Goal: Transaction & Acquisition: Purchase product/service

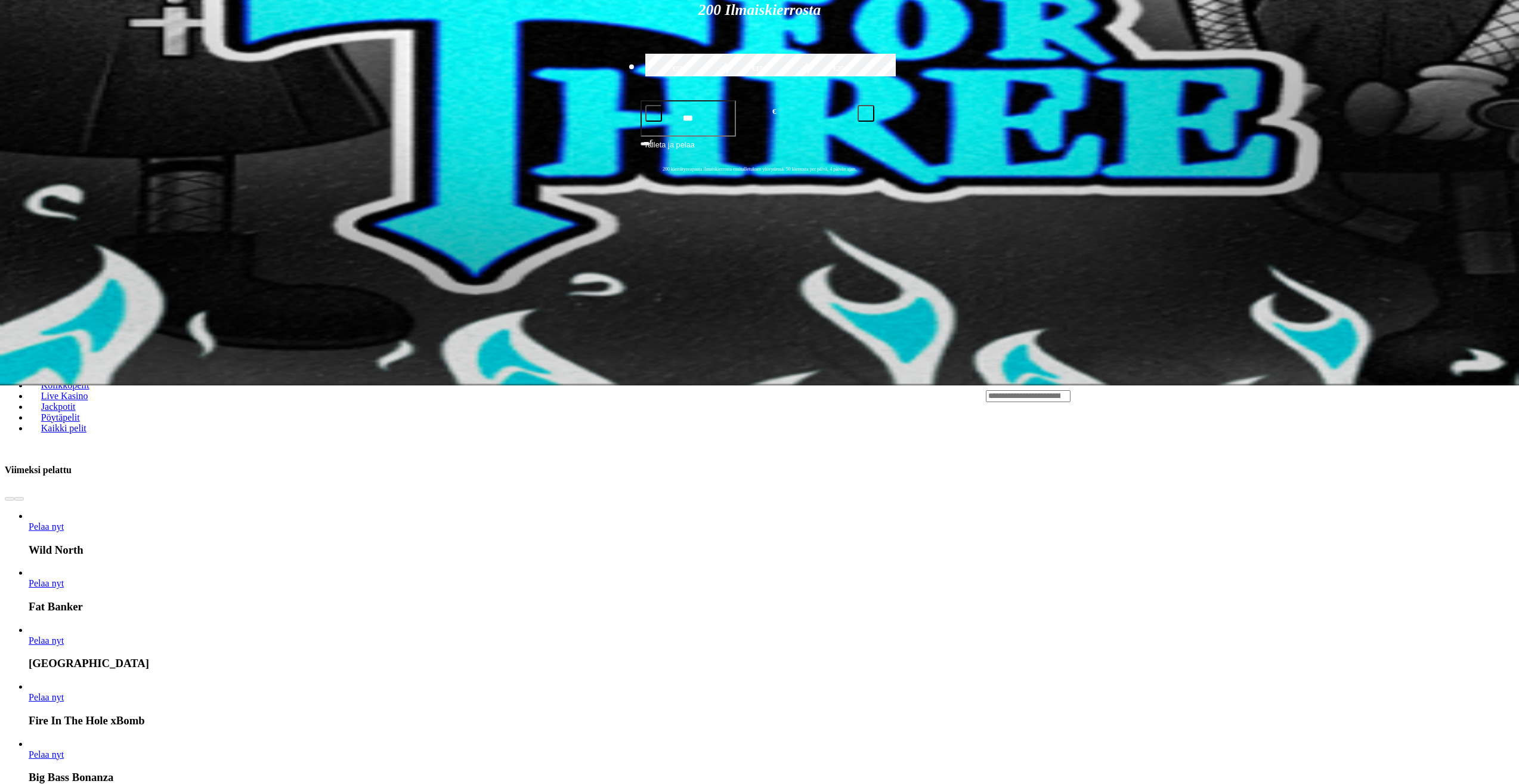
scroll to position [358, 0]
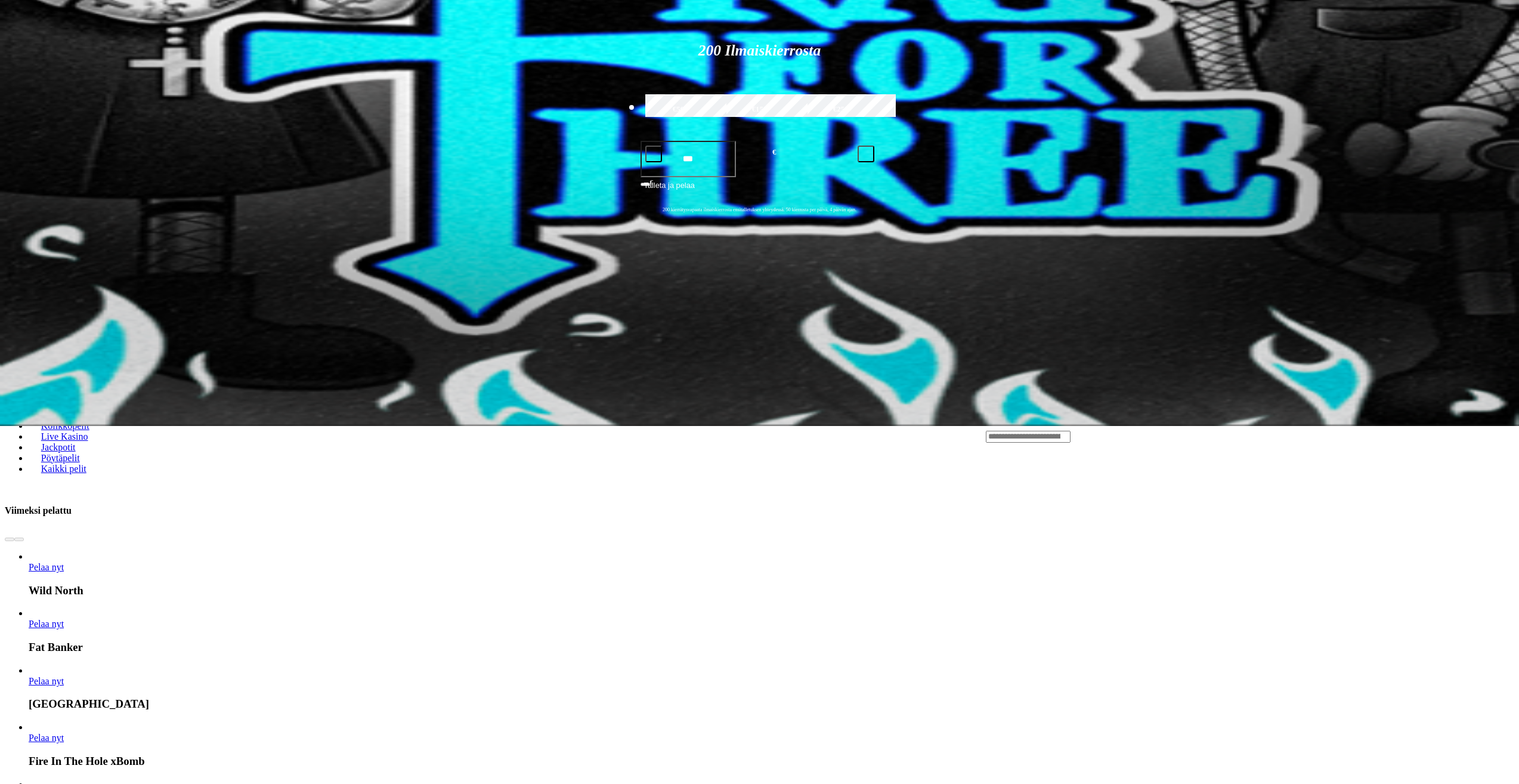
click at [94, 421] on span "Kolikkopelit" at bounding box center [65, 426] width 58 height 10
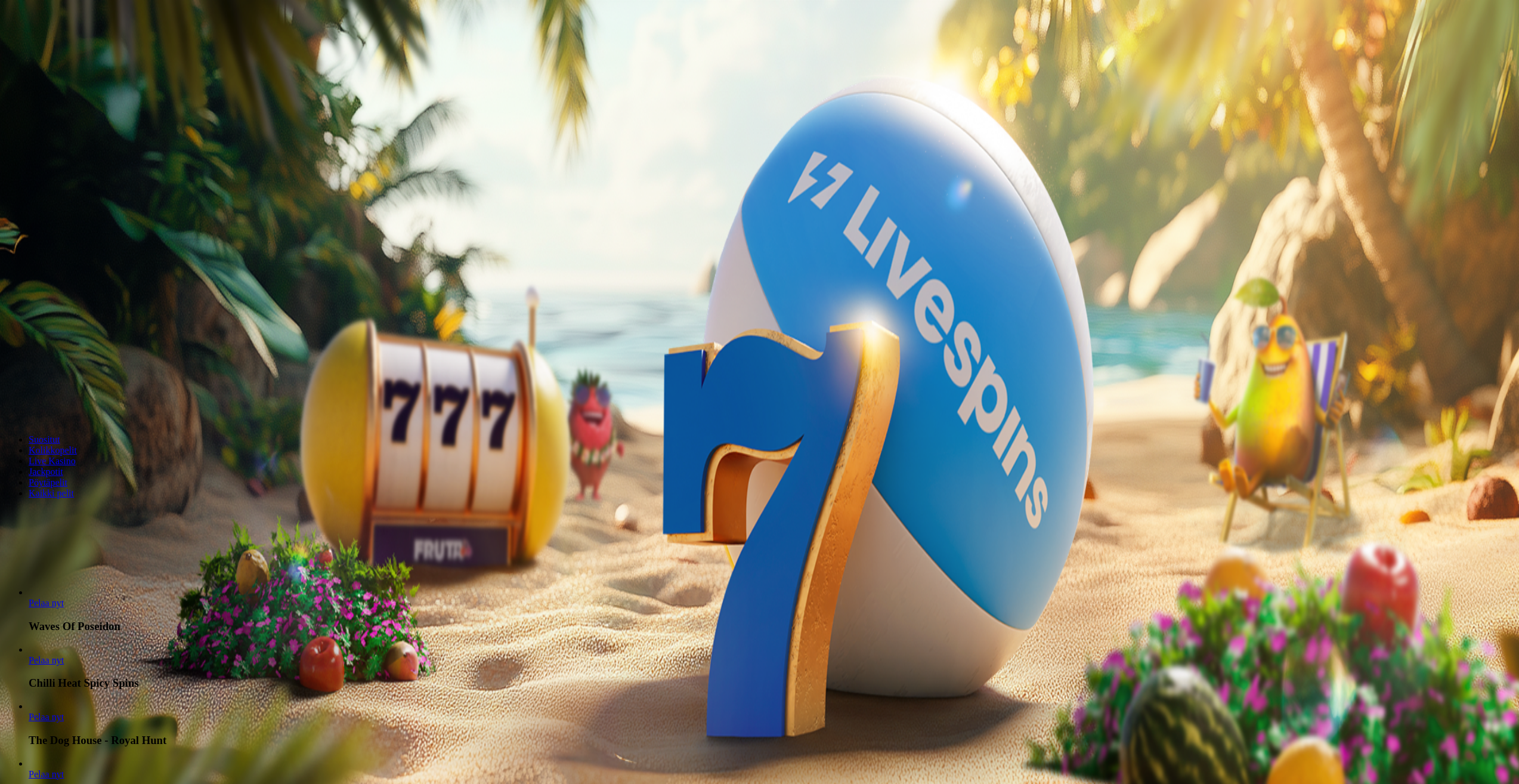
click at [19, 575] on span "chevron-right icon" at bounding box center [19, 575] width 0 height 0
click at [56, 174] on span "Kasino" at bounding box center [42, 169] width 27 height 10
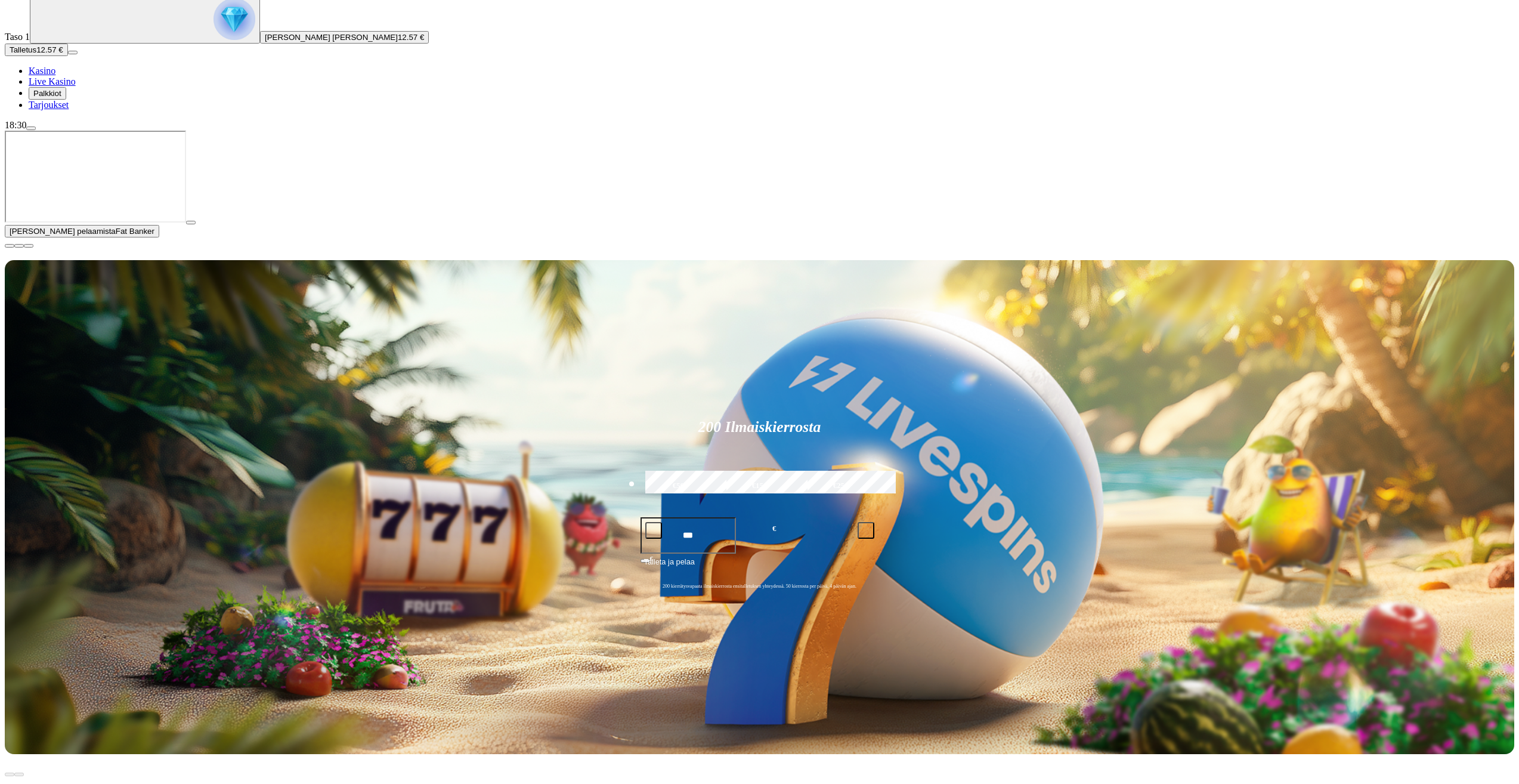
scroll to position [119, 0]
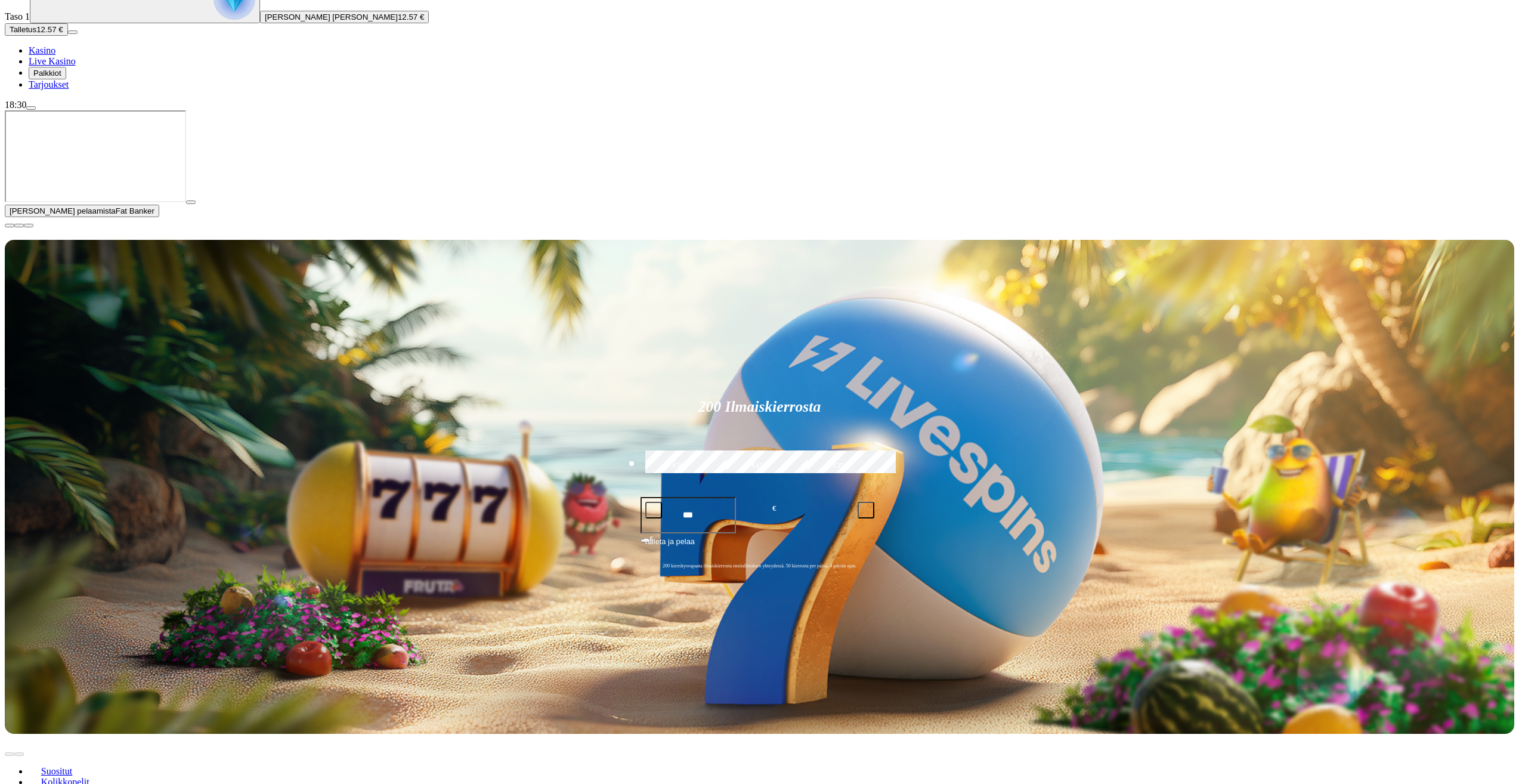
click at [9, 225] on span "close icon" at bounding box center [9, 225] width 0 height 0
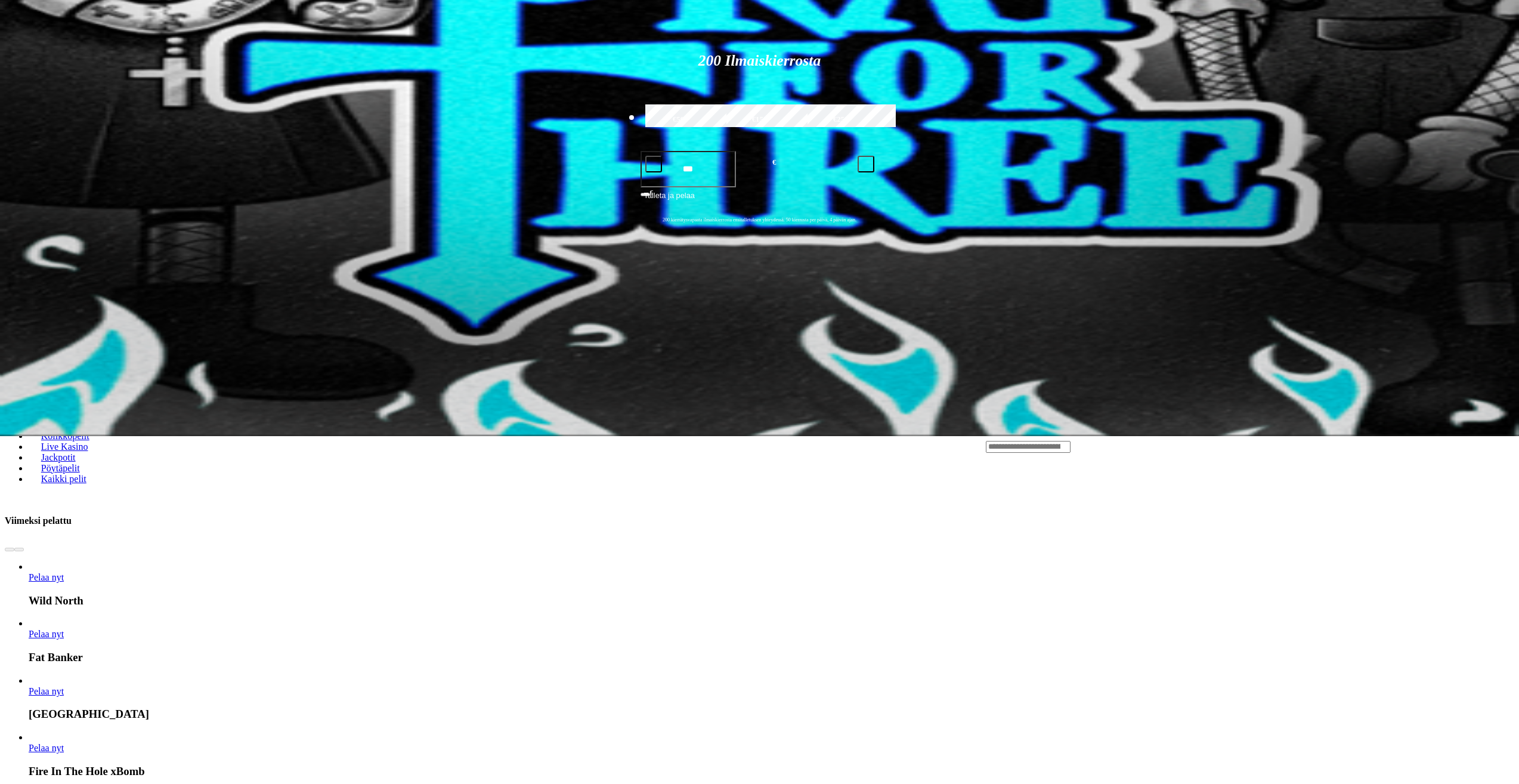
scroll to position [358, 0]
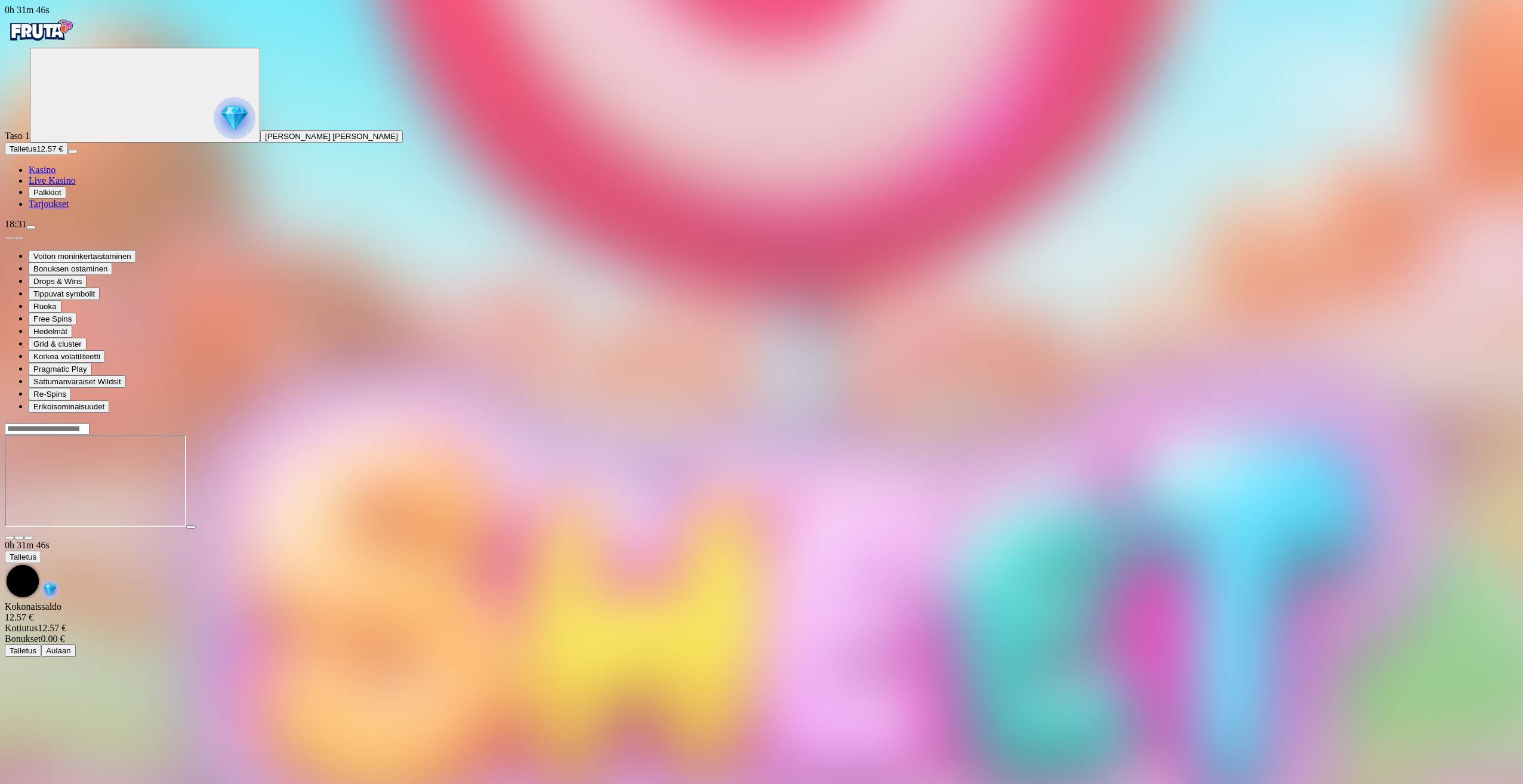
click at [9, 538] on span "close icon" at bounding box center [9, 538] width 0 height 0
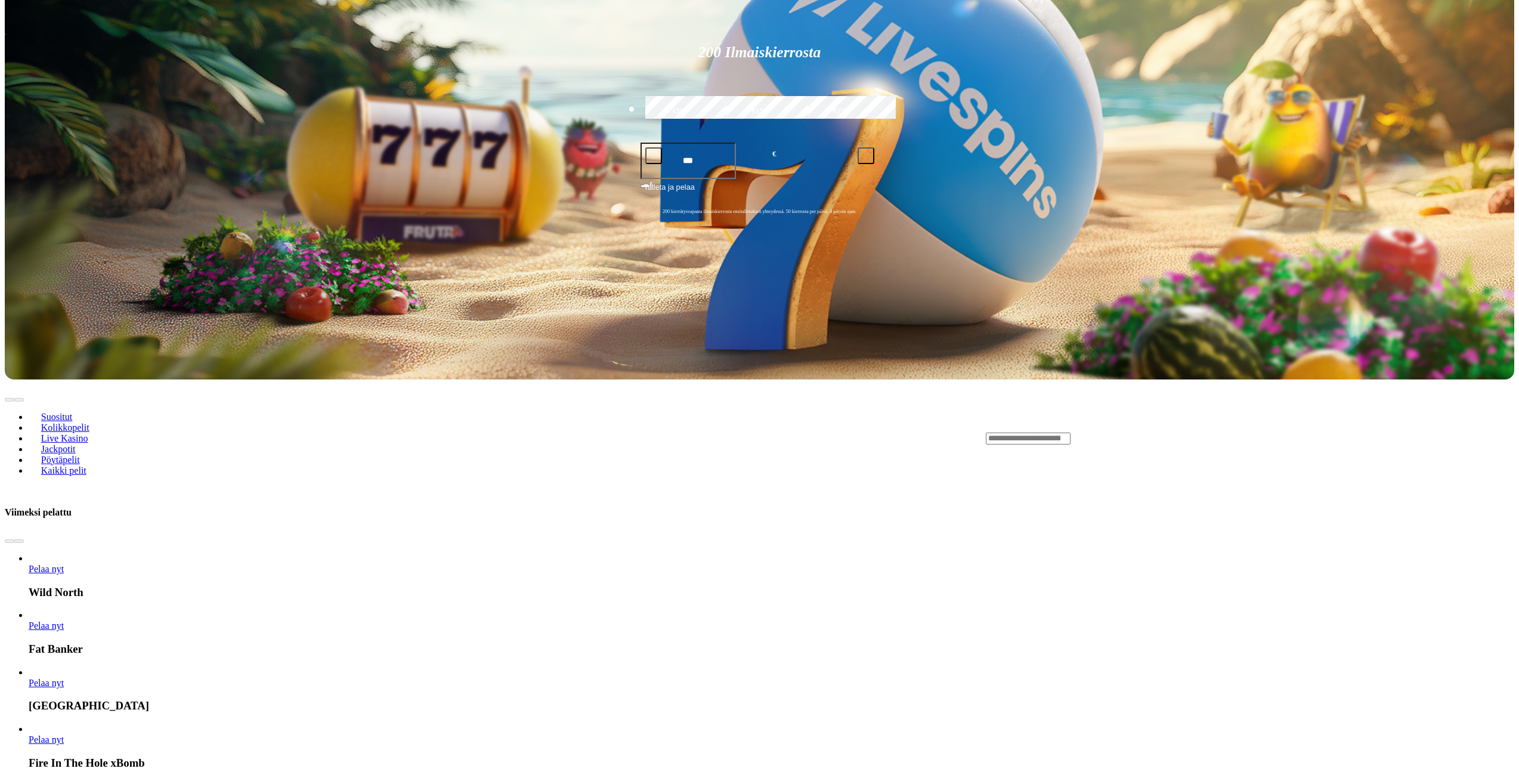
scroll to position [358, 0]
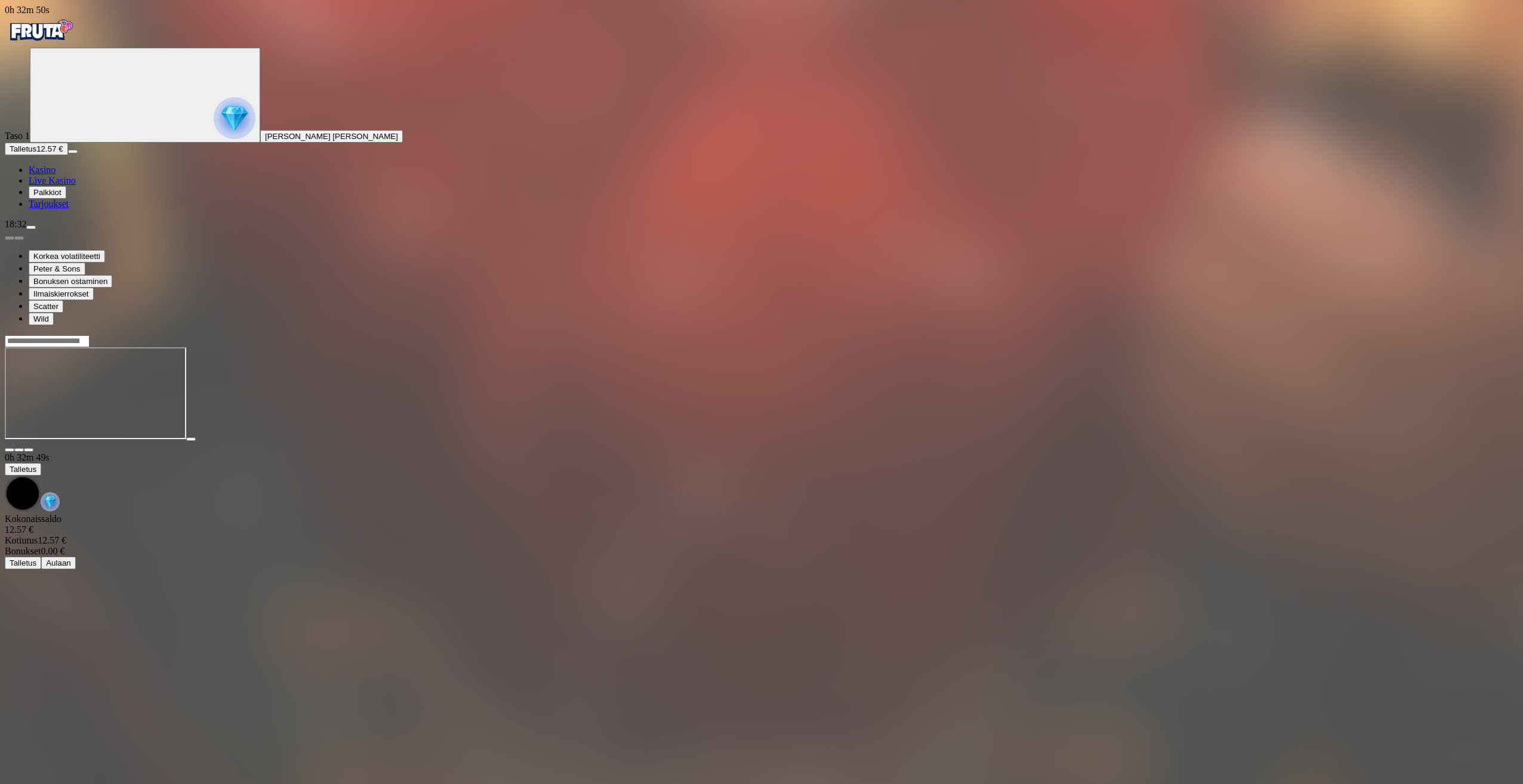
click at [9, 450] on span "close icon" at bounding box center [9, 450] width 0 height 0
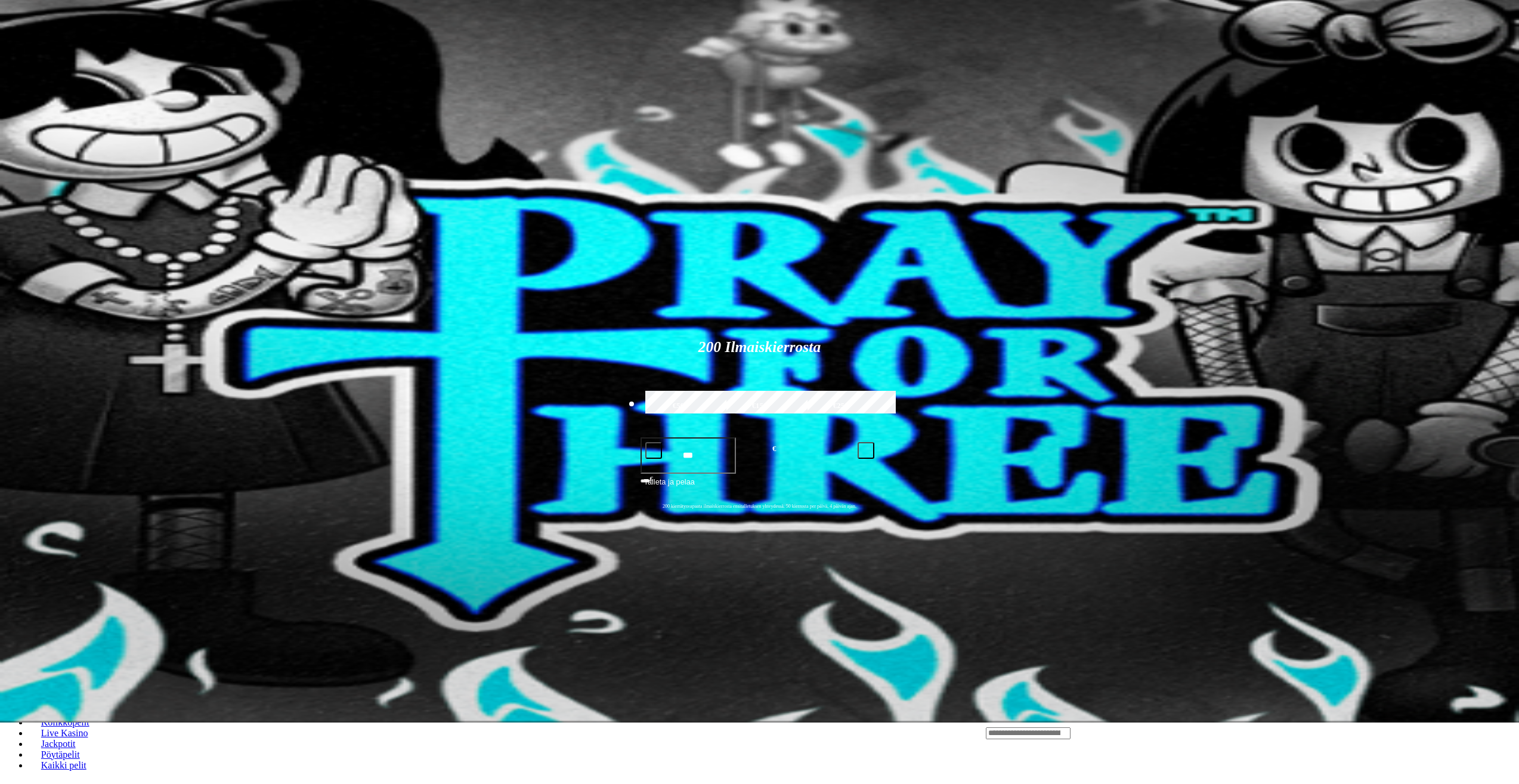
scroll to position [59, 0]
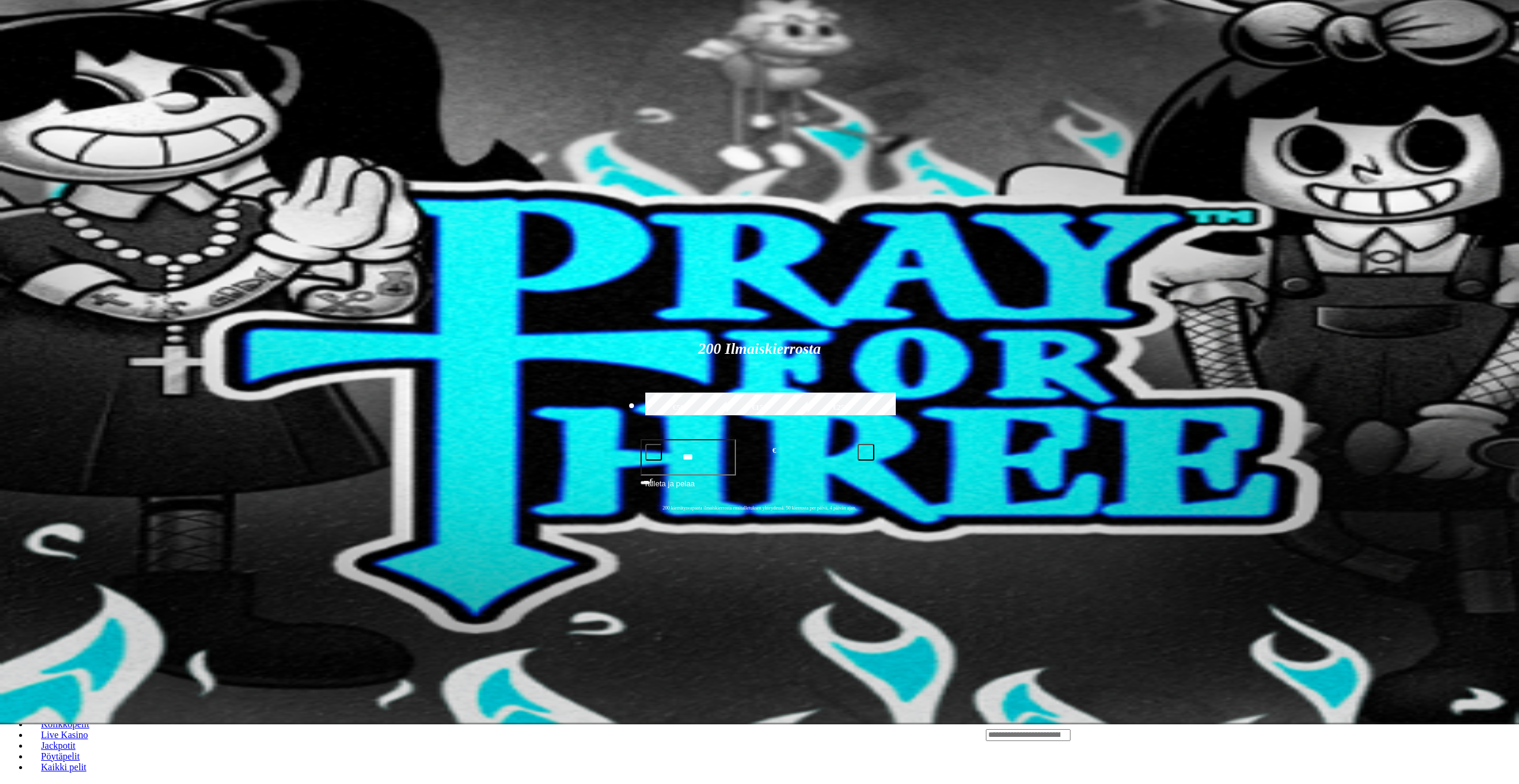
click at [57, 126] on span "Live Kasino" at bounding box center [52, 121] width 47 height 10
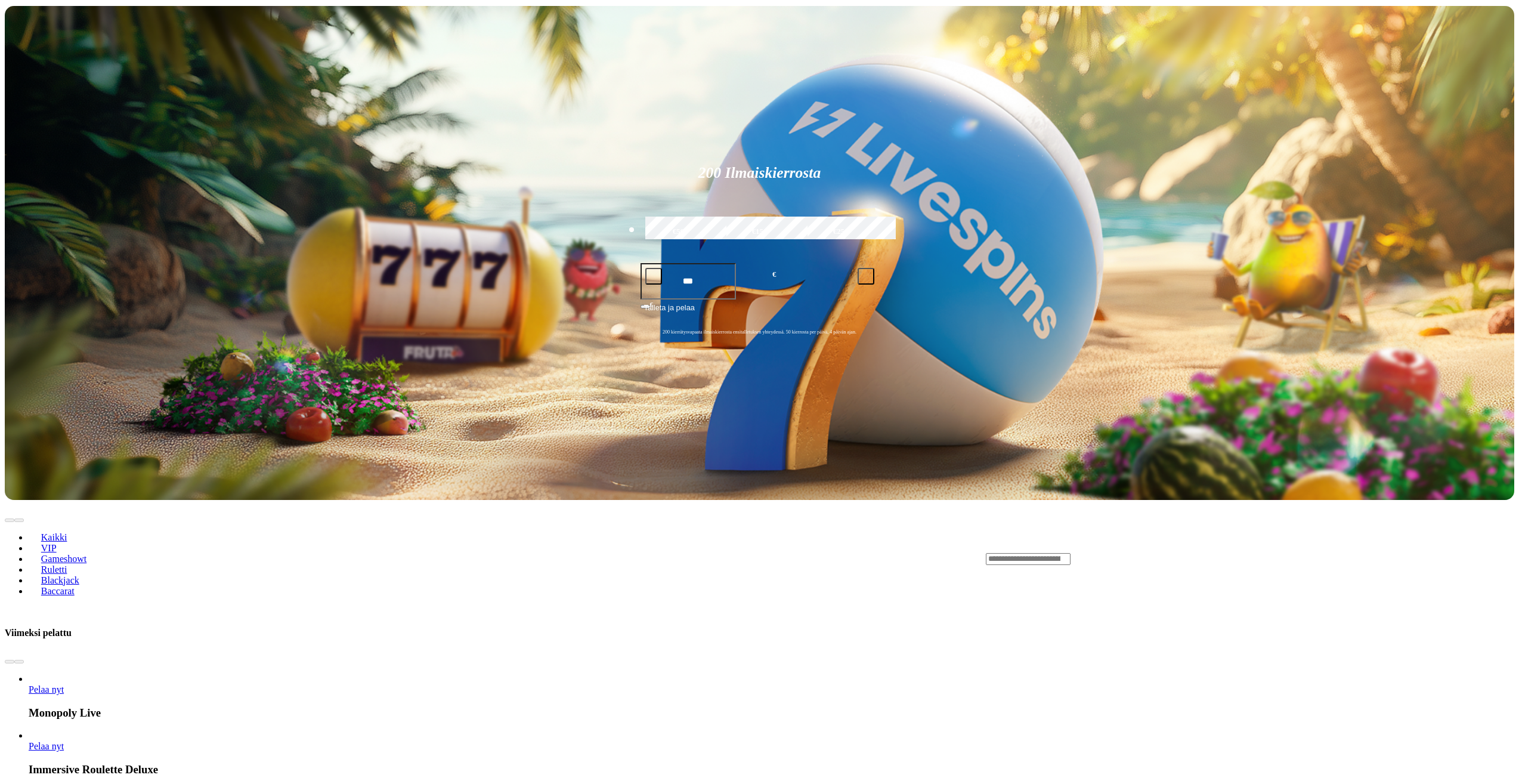
scroll to position [239, 0]
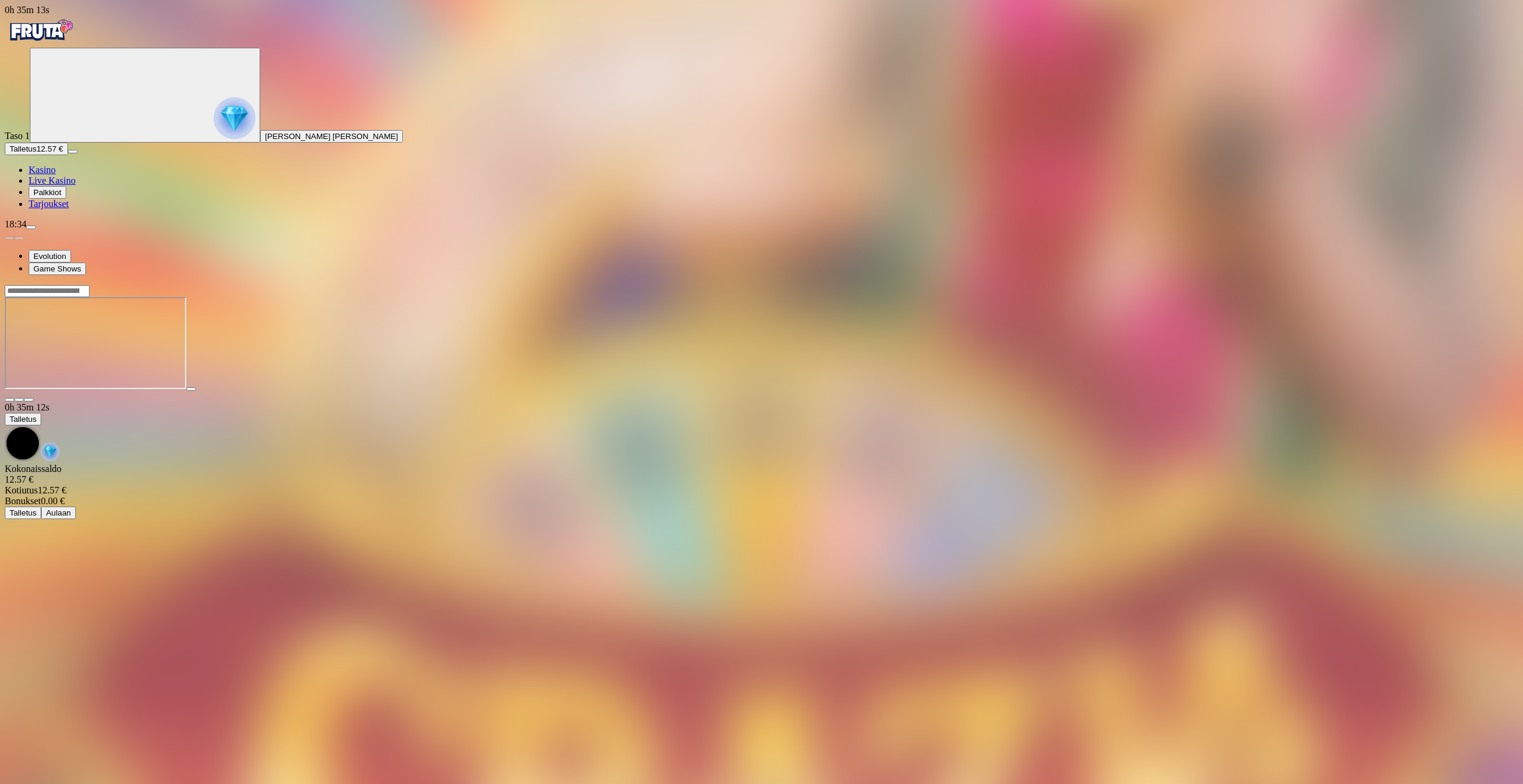
click at [9, 400] on span "close icon" at bounding box center [9, 400] width 0 height 0
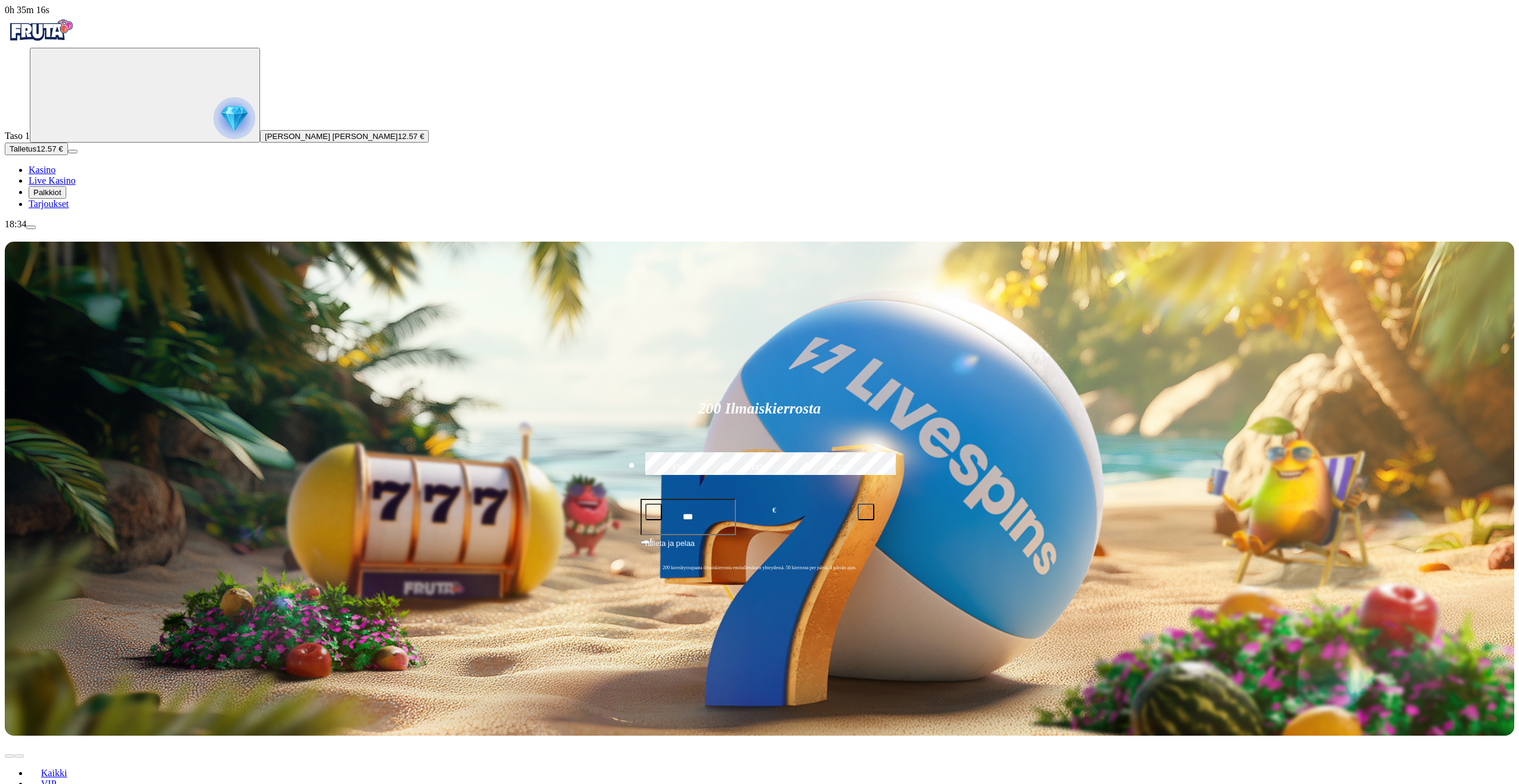
click at [56, 174] on link "Kasino" at bounding box center [42, 169] width 27 height 10
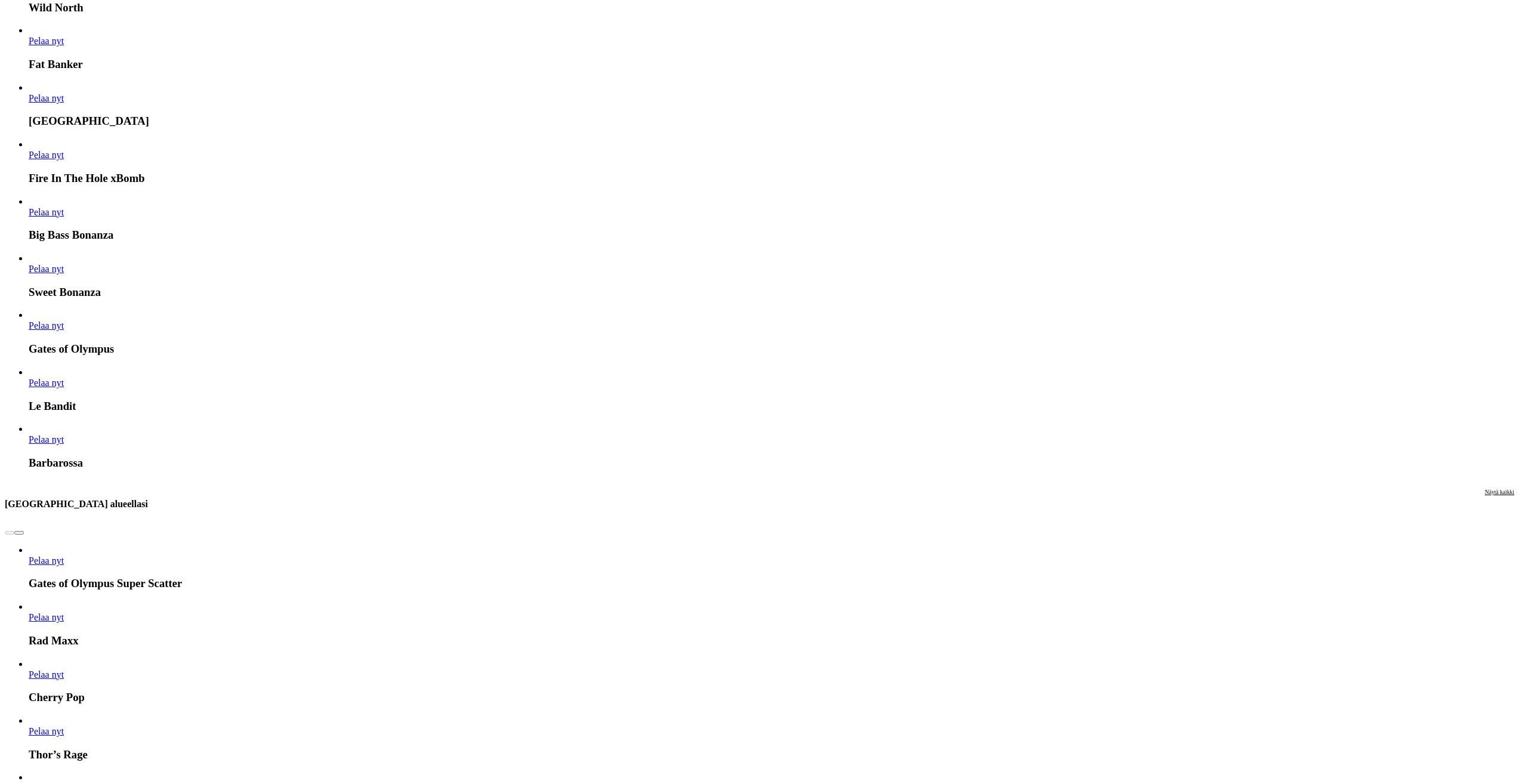
scroll to position [954, 0]
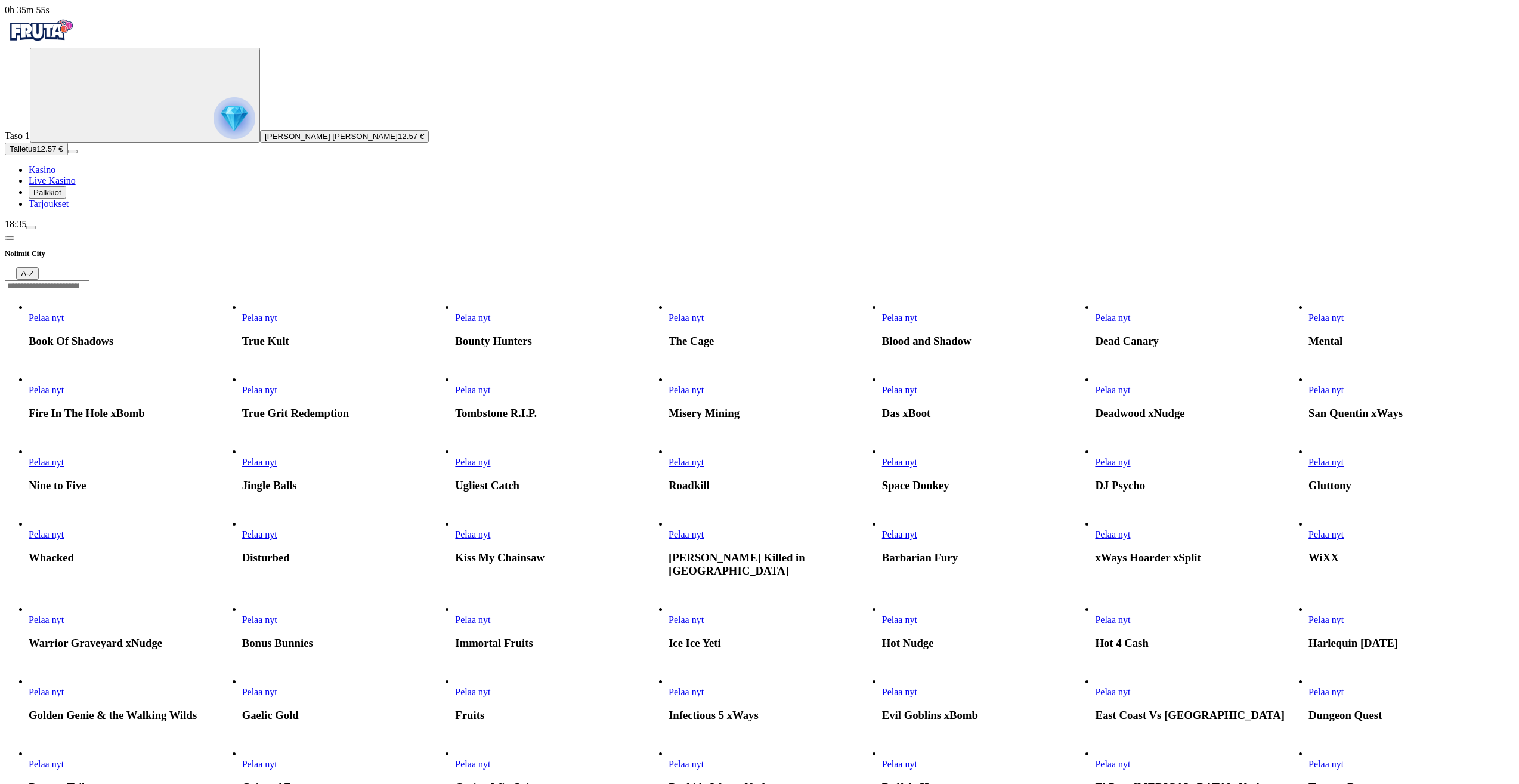
click at [64, 312] on span "Pelaa nyt" at bounding box center [47, 317] width 36 height 10
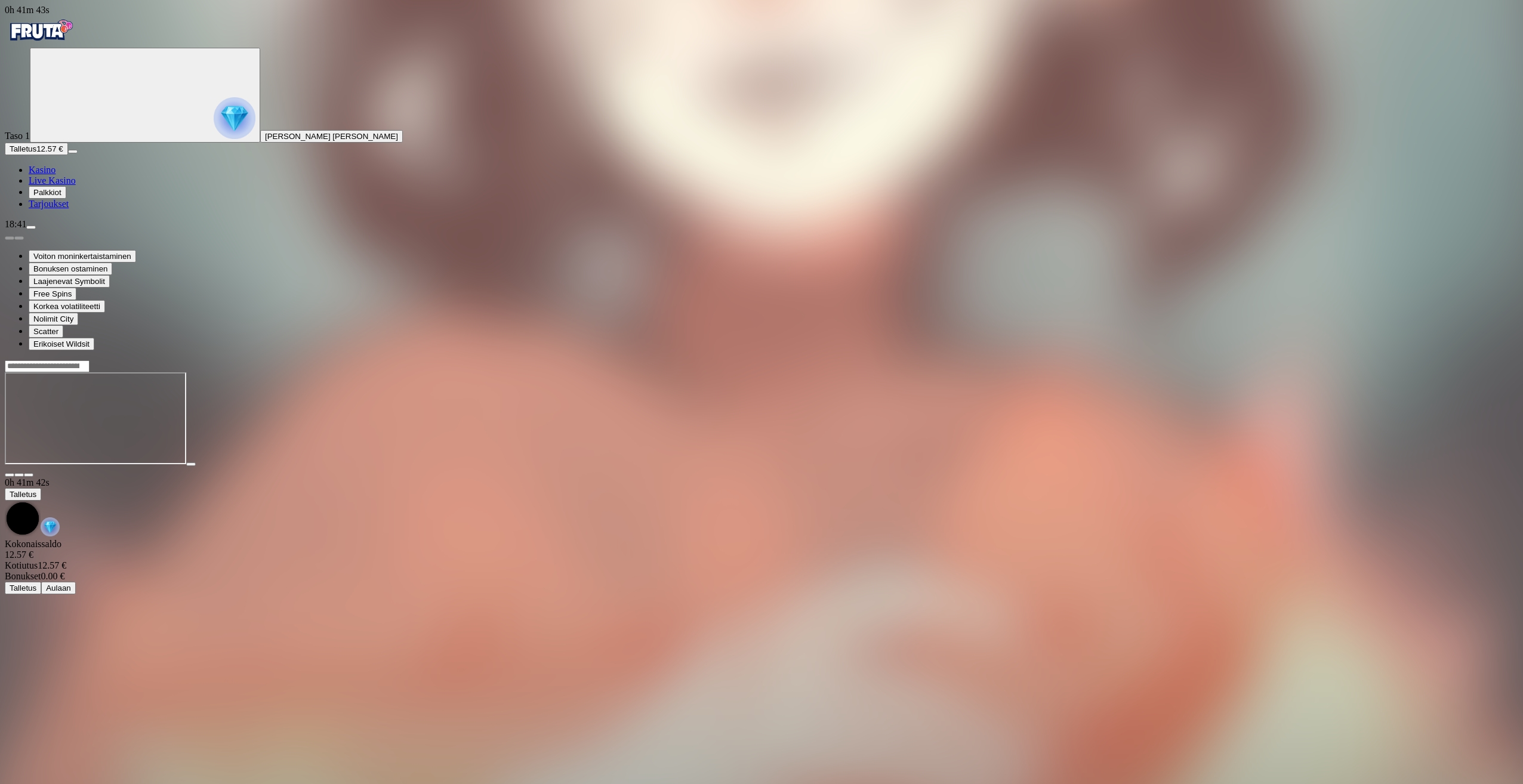
click at [9, 475] on span "close icon" at bounding box center [9, 475] width 0 height 0
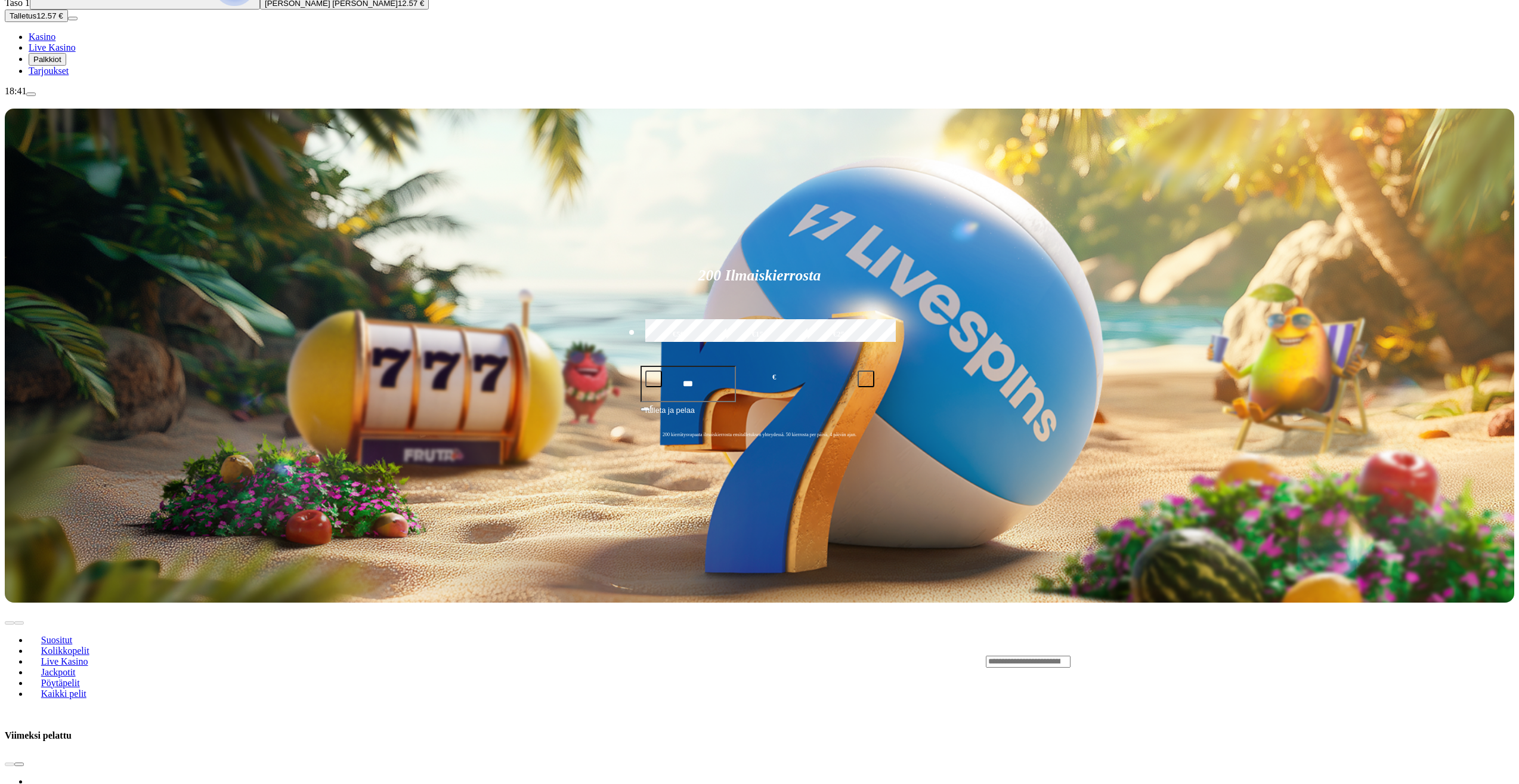
scroll to position [179, 0]
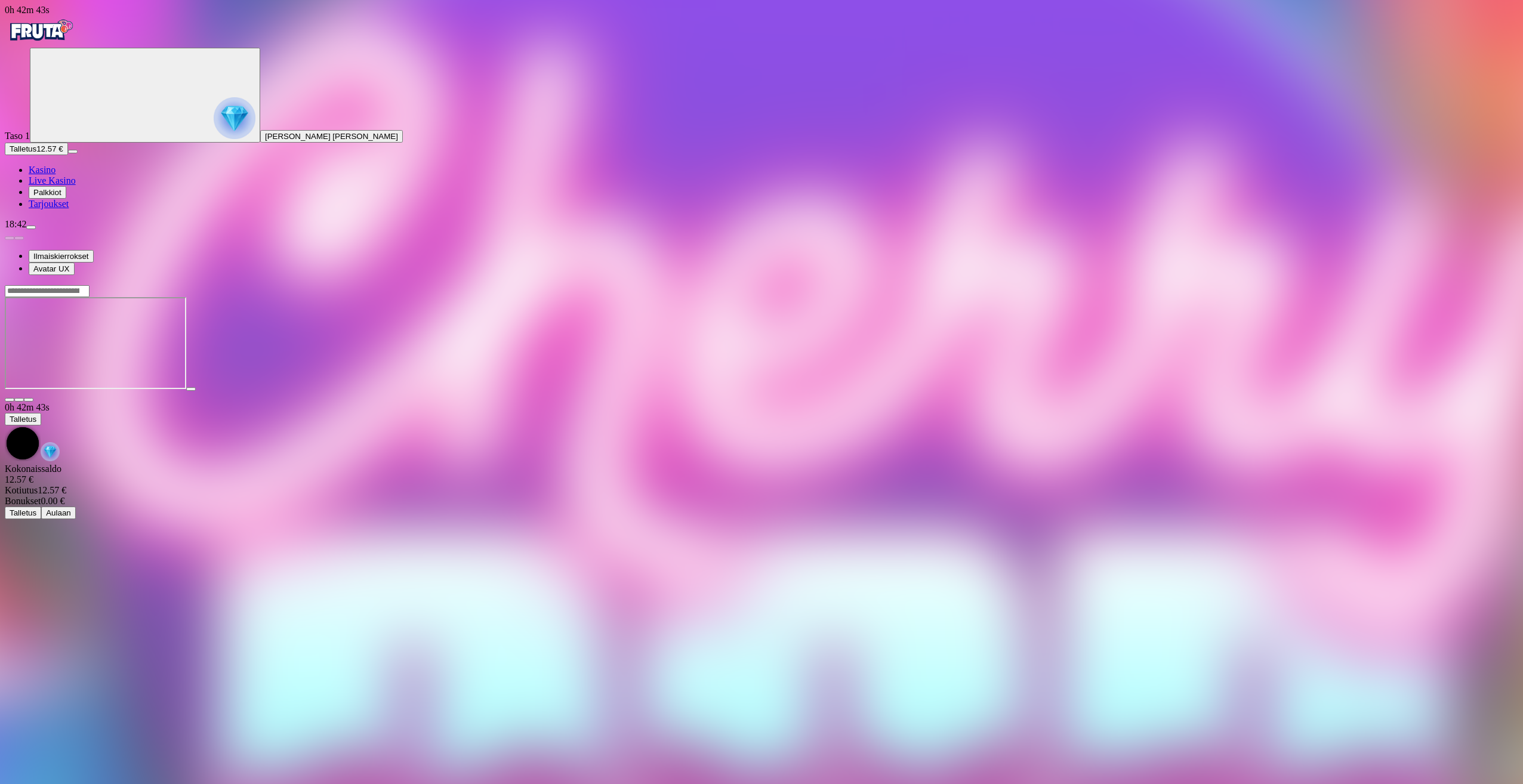
click at [9, 400] on span "close icon" at bounding box center [9, 400] width 0 height 0
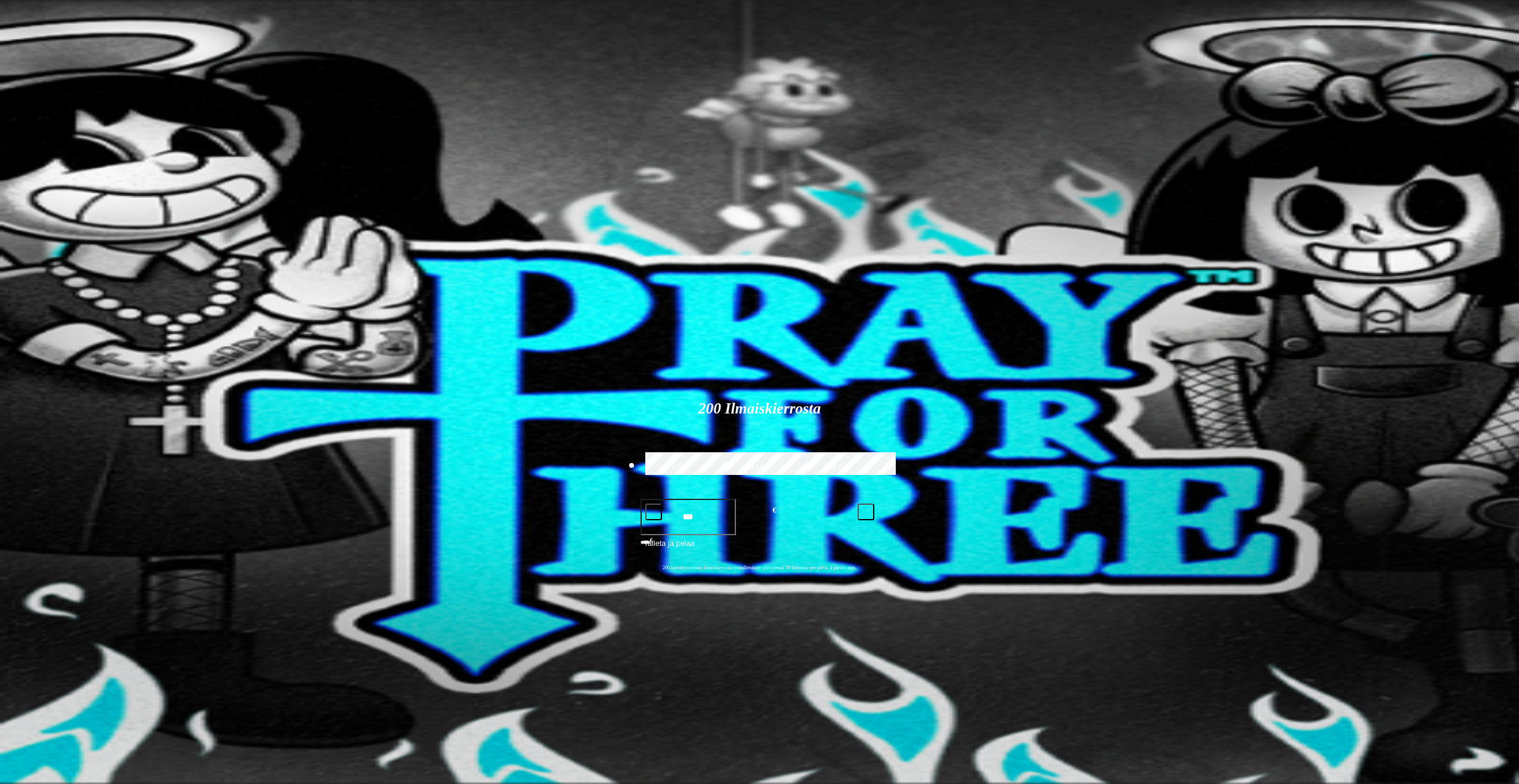
click at [1113, 783] on div "Lobby" at bounding box center [1251, 794] width 528 height 13
click at [1071, 783] on input "Search" at bounding box center [1029, 794] width 85 height 12
type input "*"
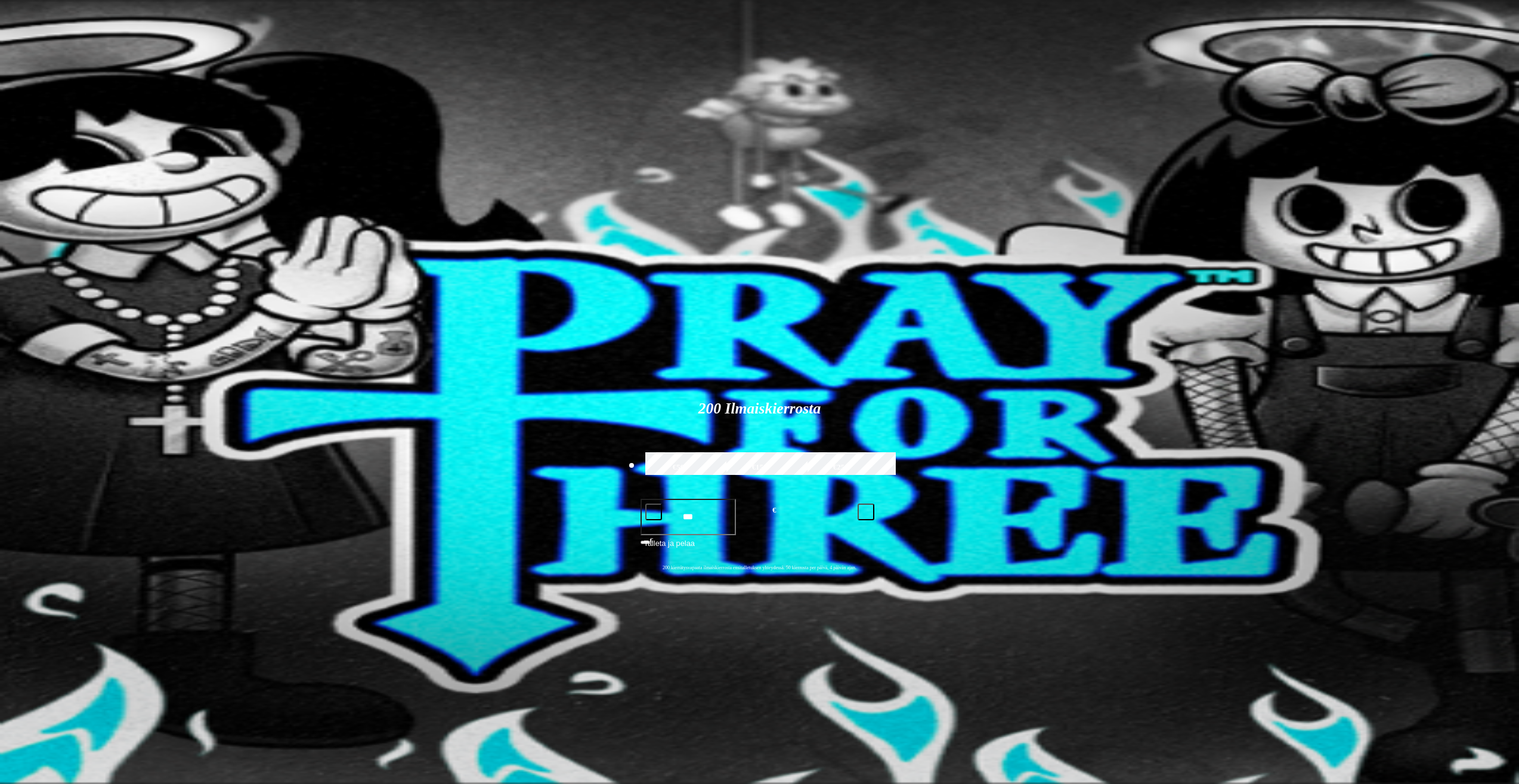
type input "*"
type input "*****"
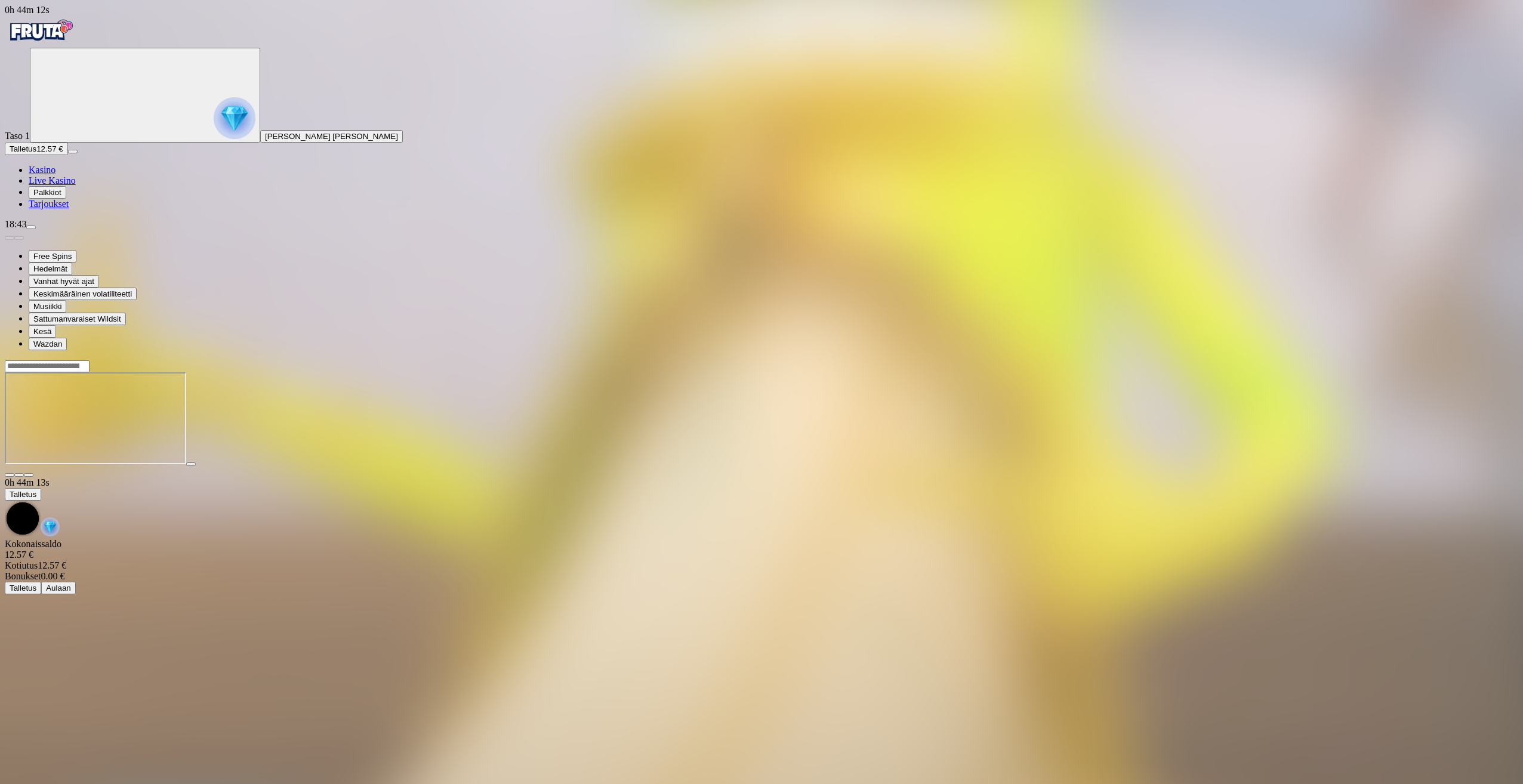
click at [9, 475] on span "close icon" at bounding box center [9, 475] width 0 height 0
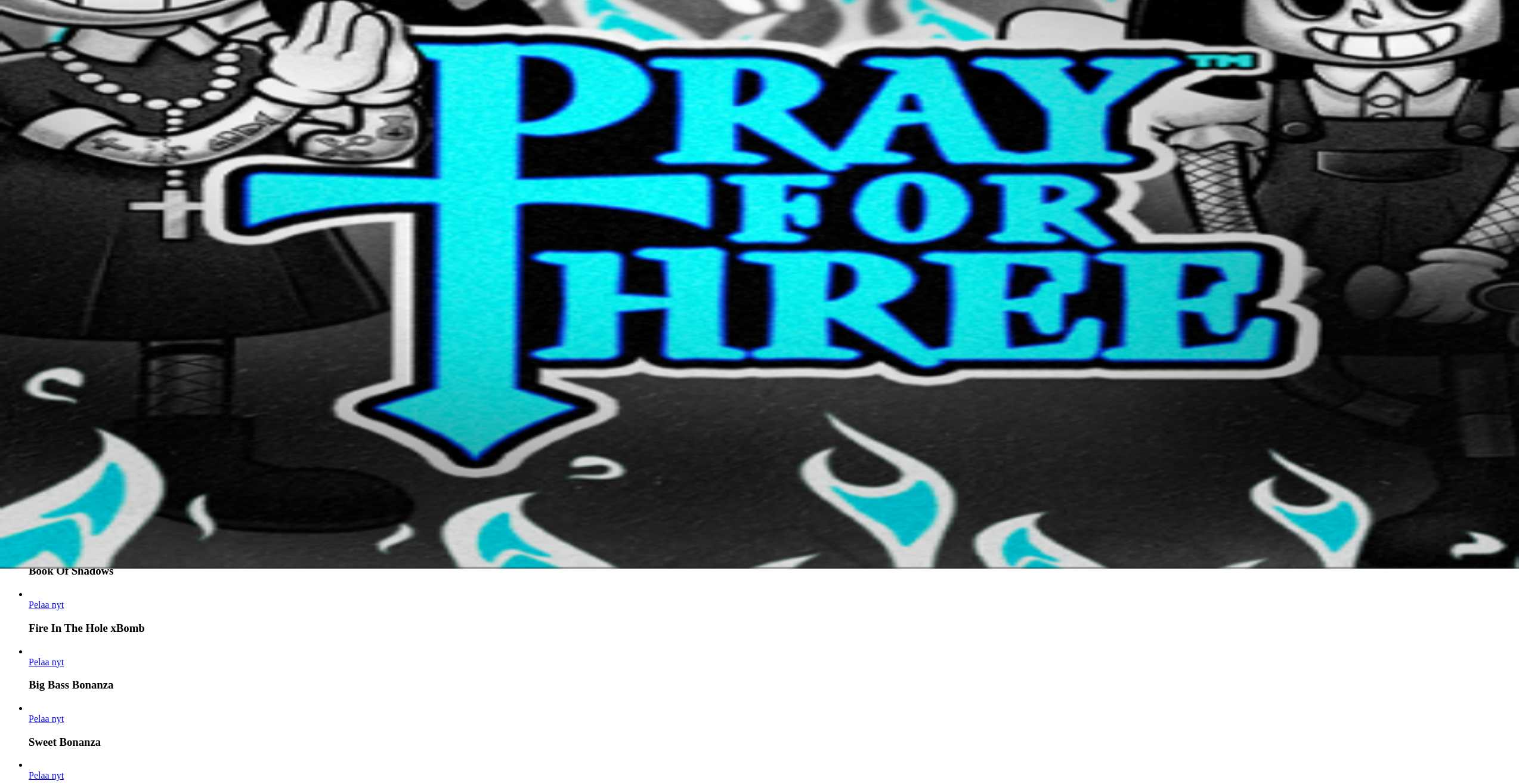
scroll to position [179, 0]
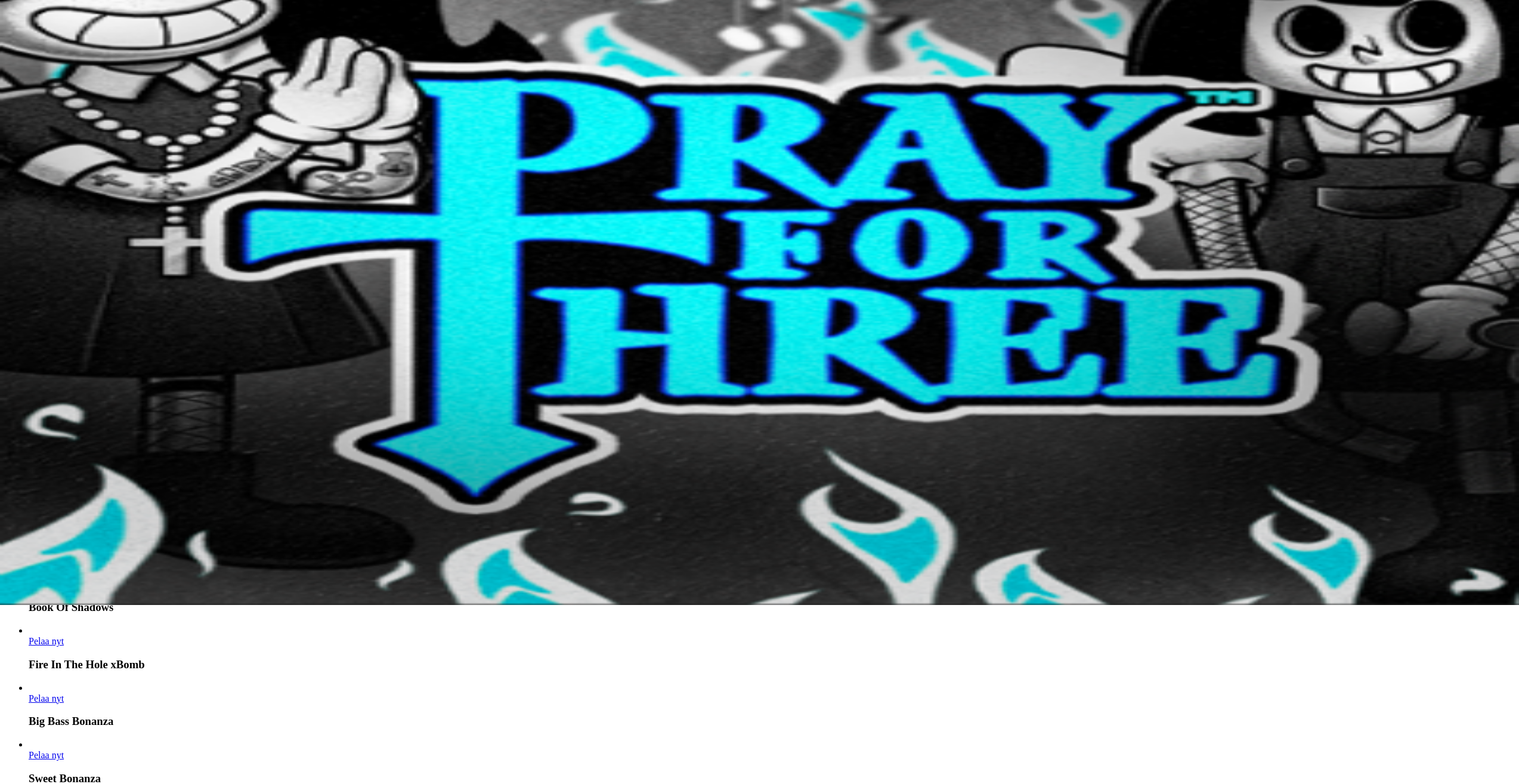
click at [90, 330] on input "Search" at bounding box center [47, 336] width 85 height 12
type input "*******"
click at [64, 445] on span "Pelaa nyt" at bounding box center [47, 450] width 36 height 10
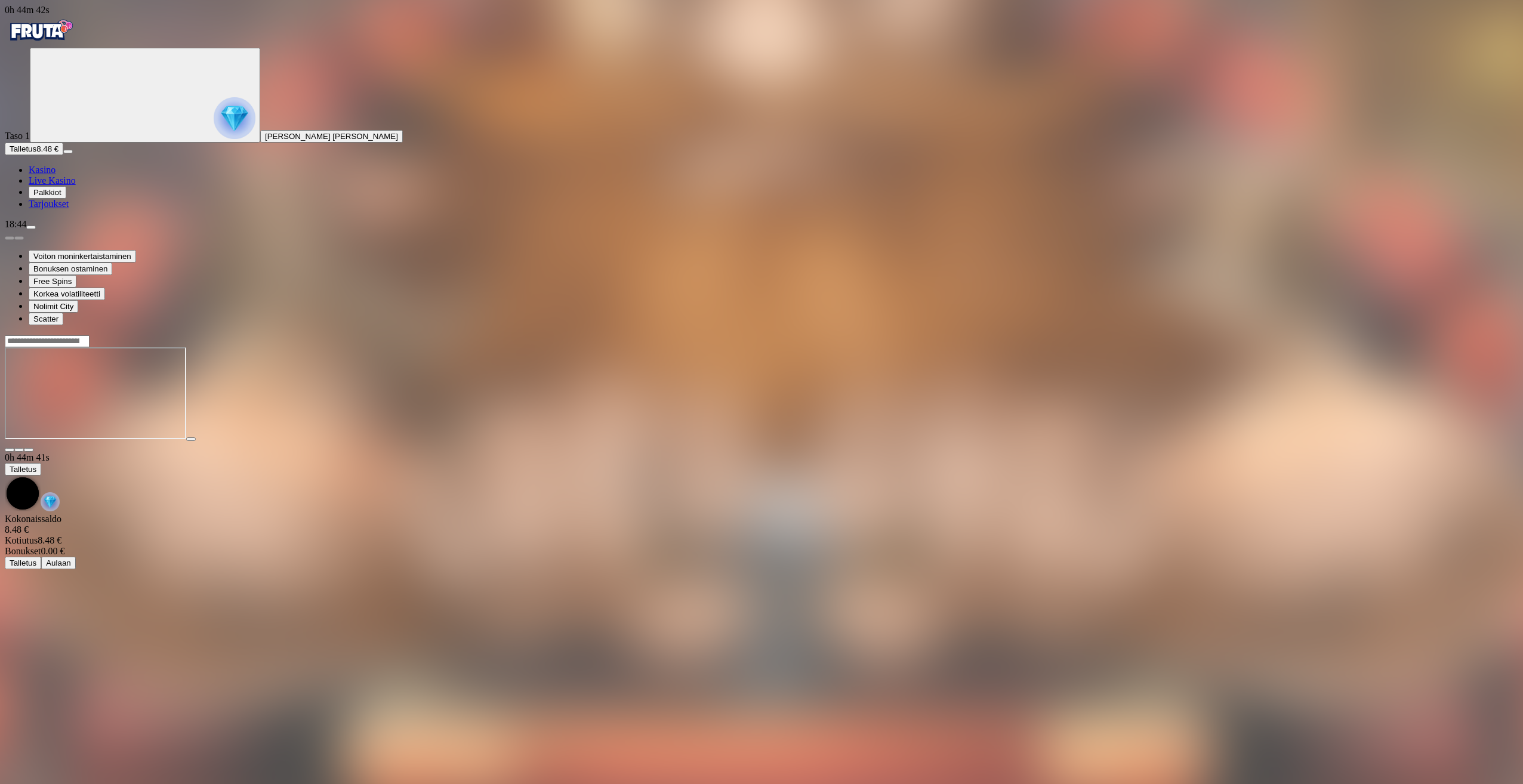
click at [9, 450] on span "close icon" at bounding box center [9, 450] width 0 height 0
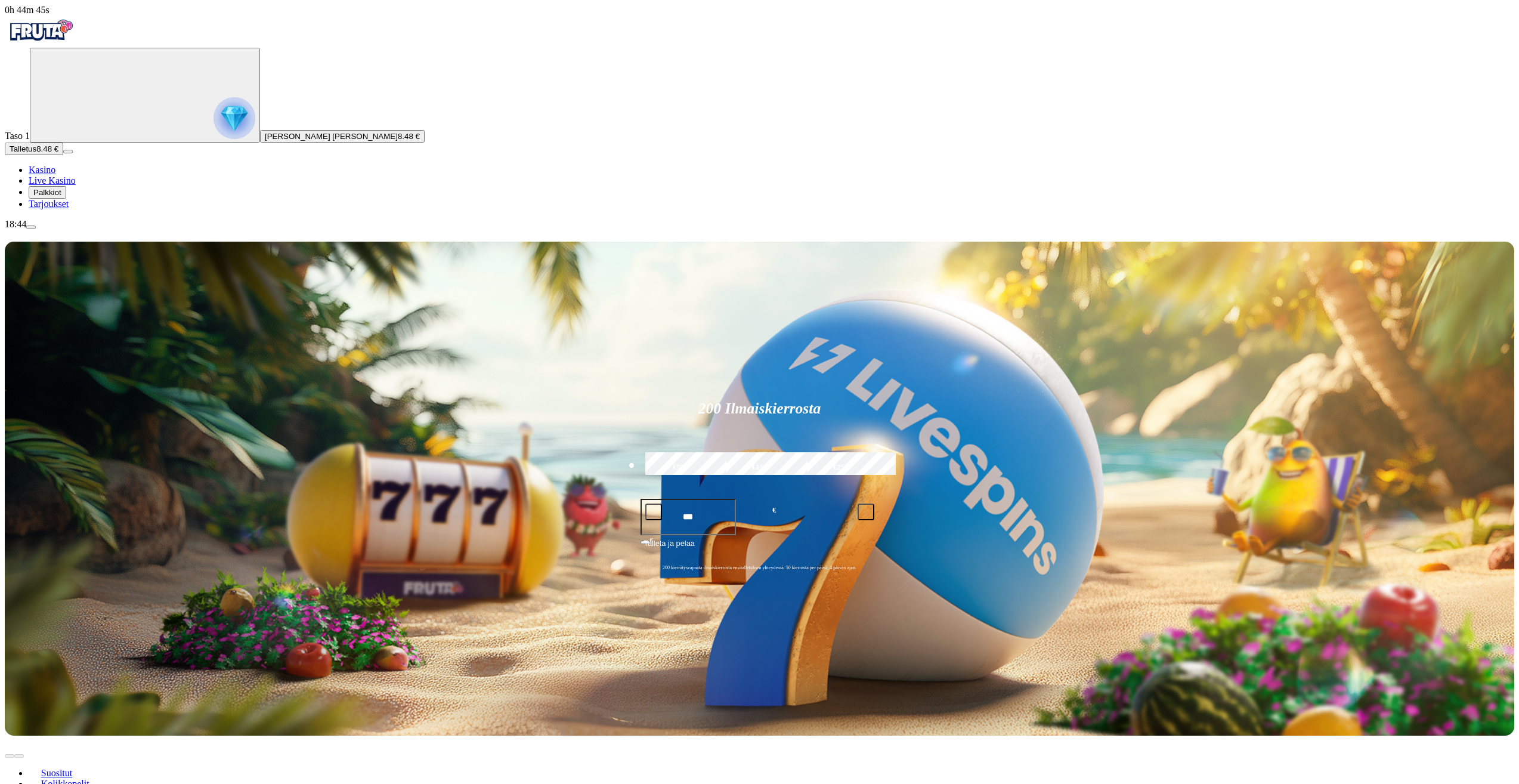
click at [1071, 783] on input "Search" at bounding box center [1029, 794] width 85 height 12
type input "*******"
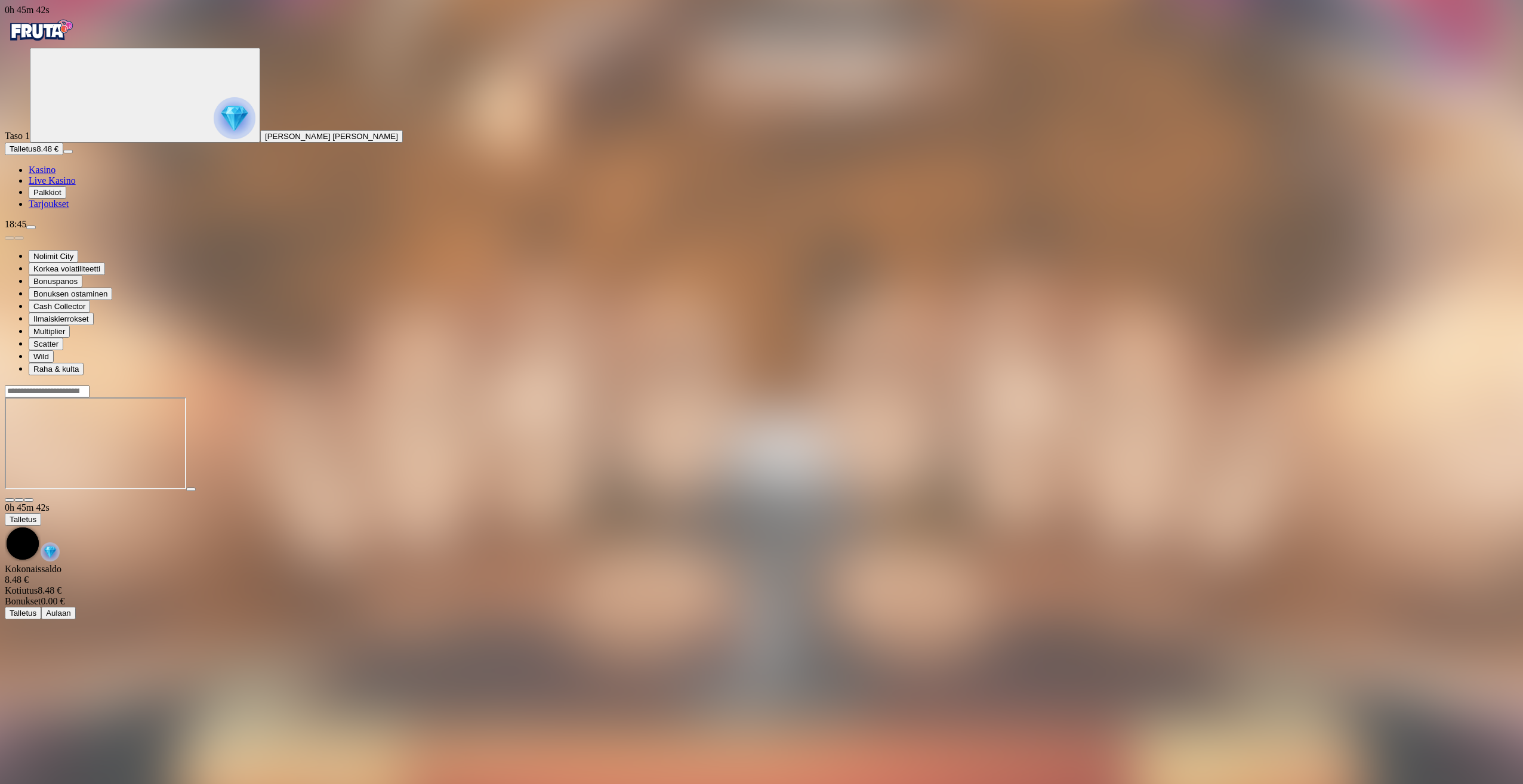
click at [9, 500] on span "close icon" at bounding box center [9, 500] width 0 height 0
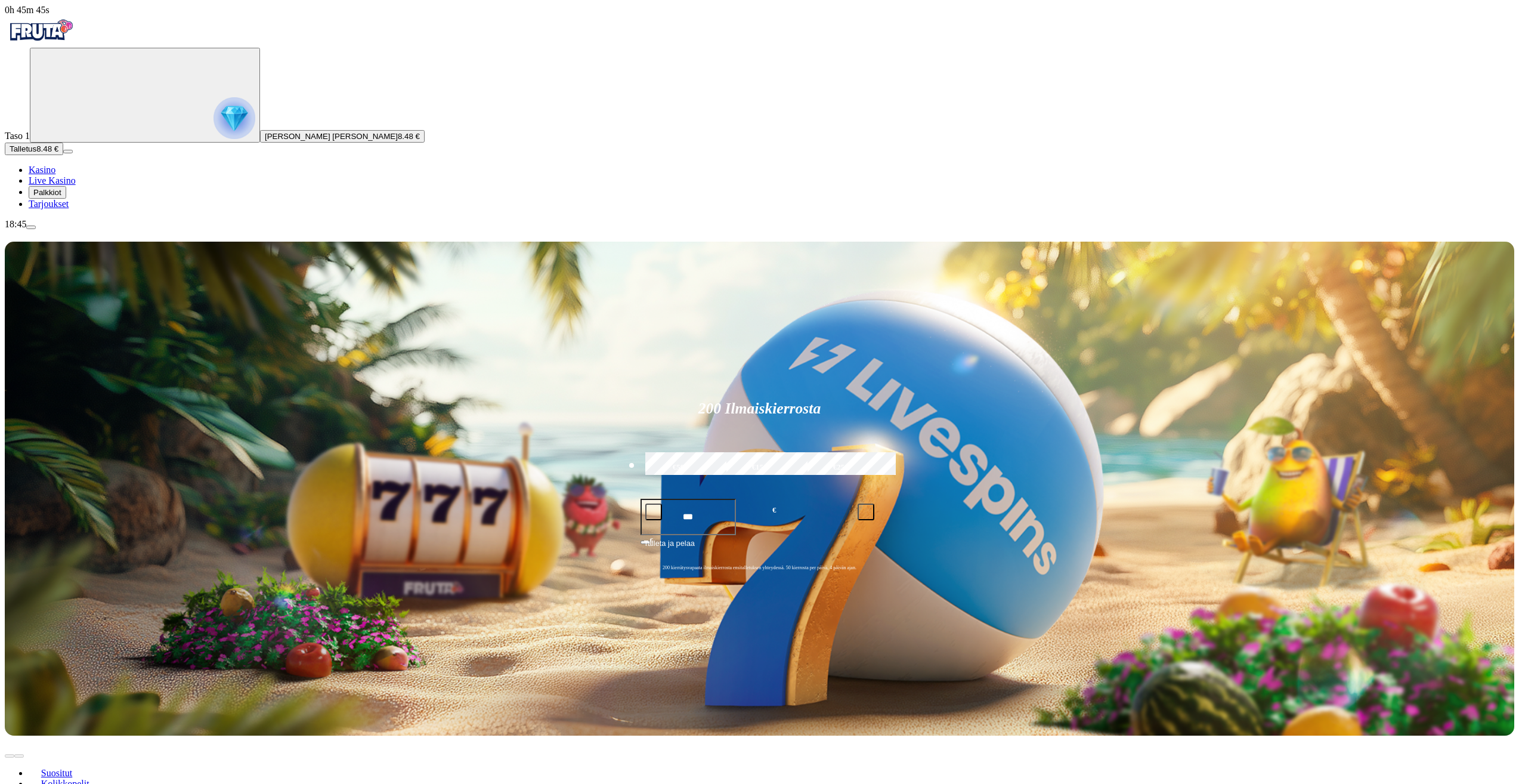
click at [75, 185] on span "Live Kasino" at bounding box center [52, 180] width 47 height 10
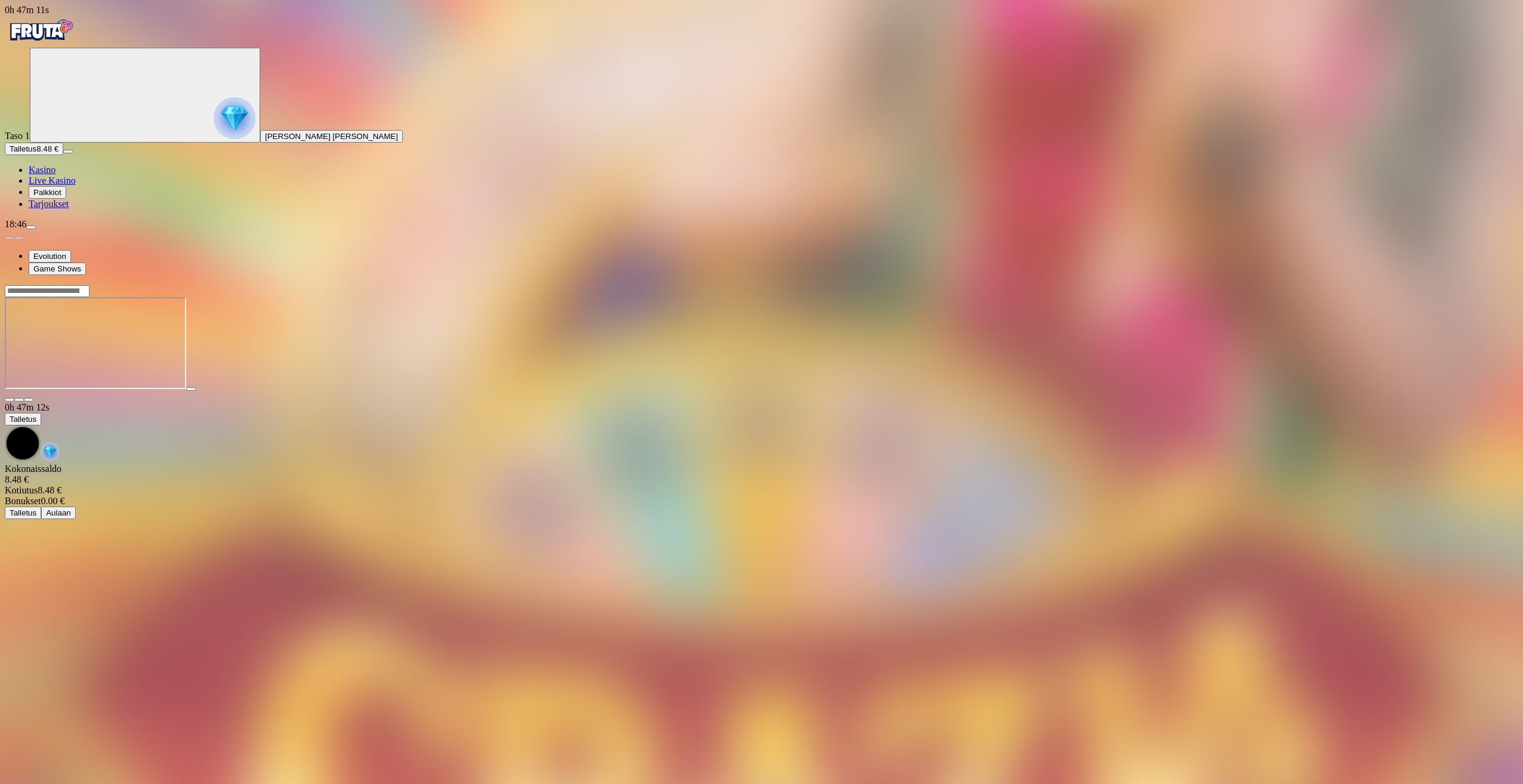
click at [9, 400] on span "close icon" at bounding box center [9, 400] width 0 height 0
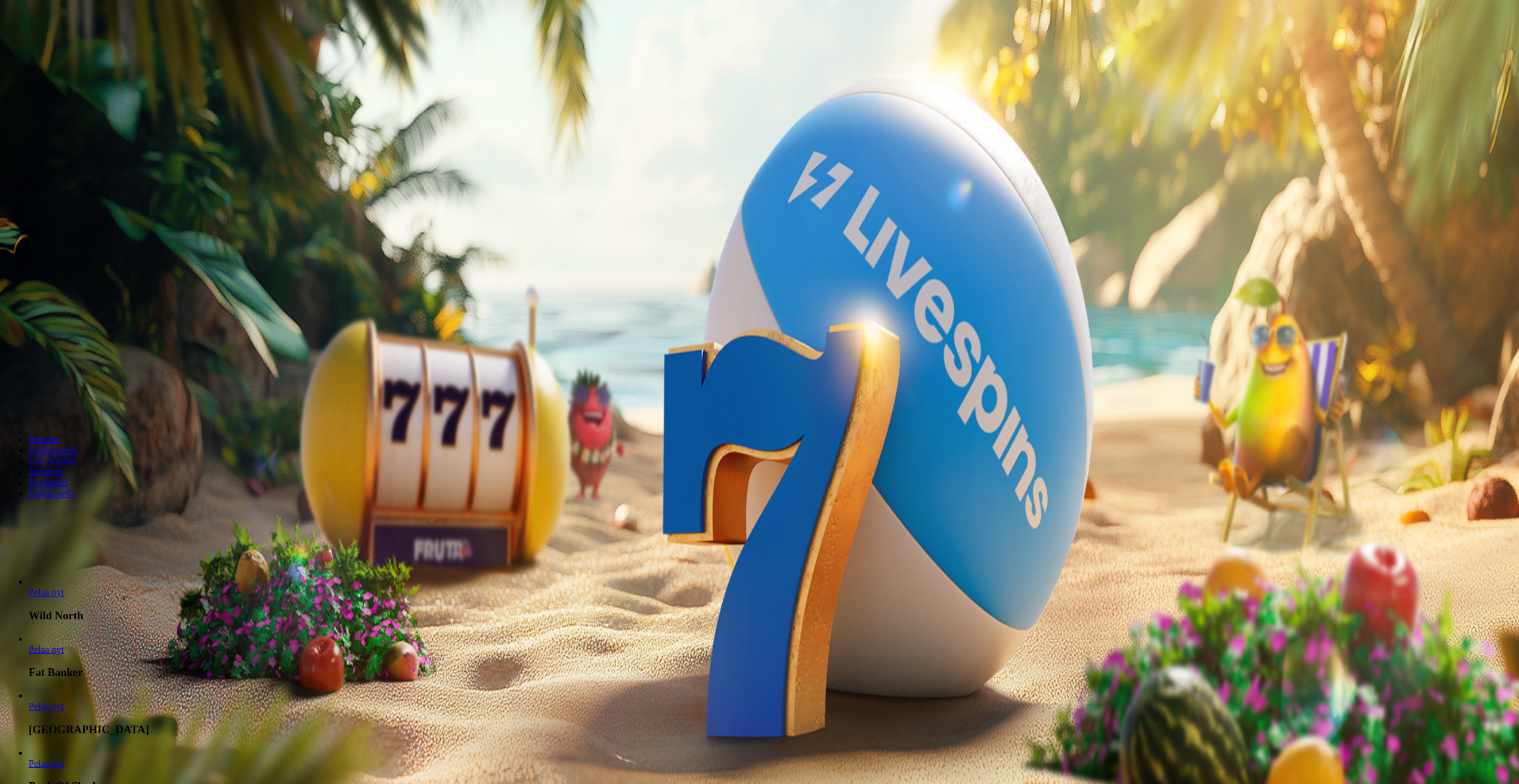
click at [14, 397] on button "button" at bounding box center [9, 399] width 9 height 3
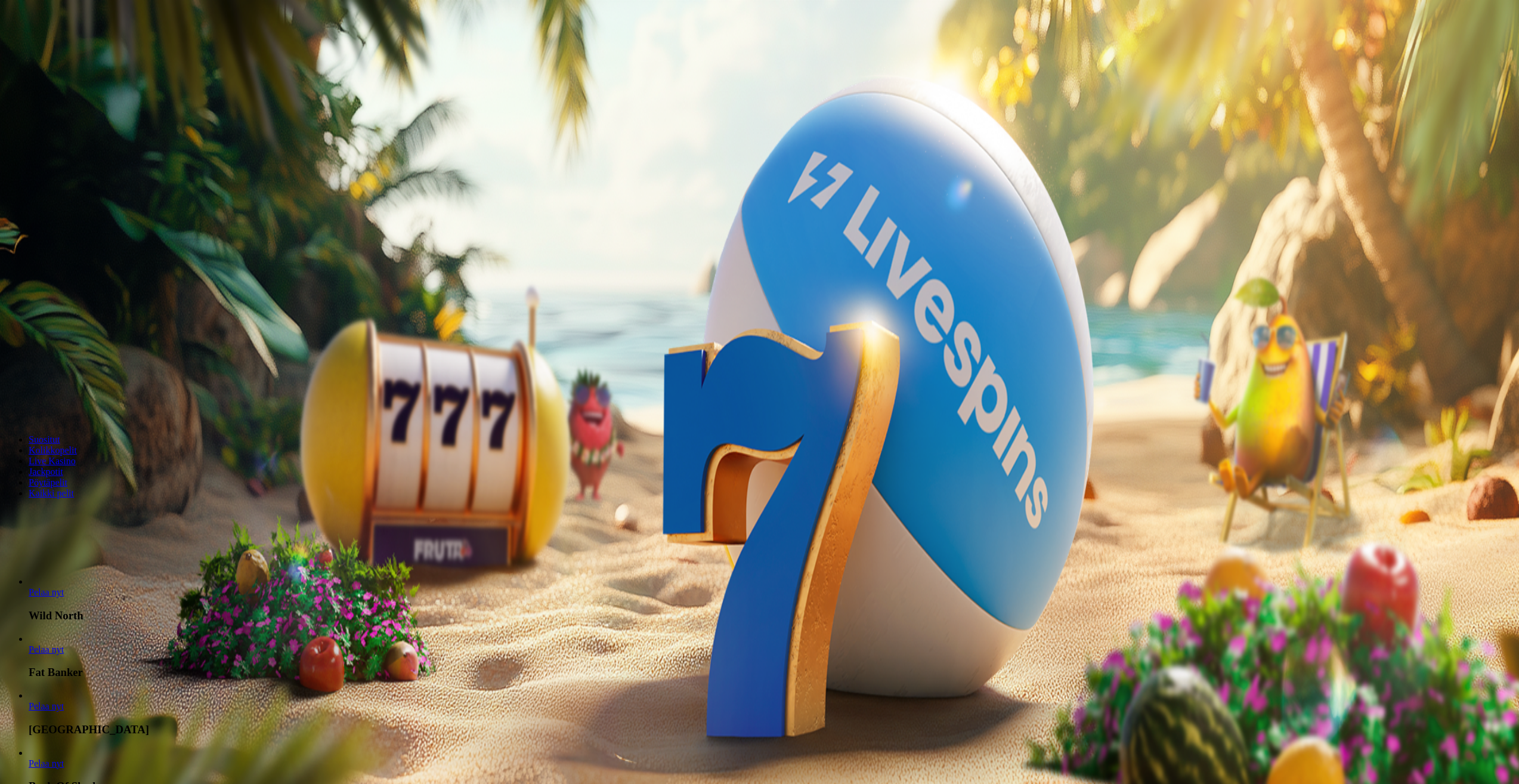
click at [14, 397] on button "button" at bounding box center [9, 399] width 9 height 3
type input "**"
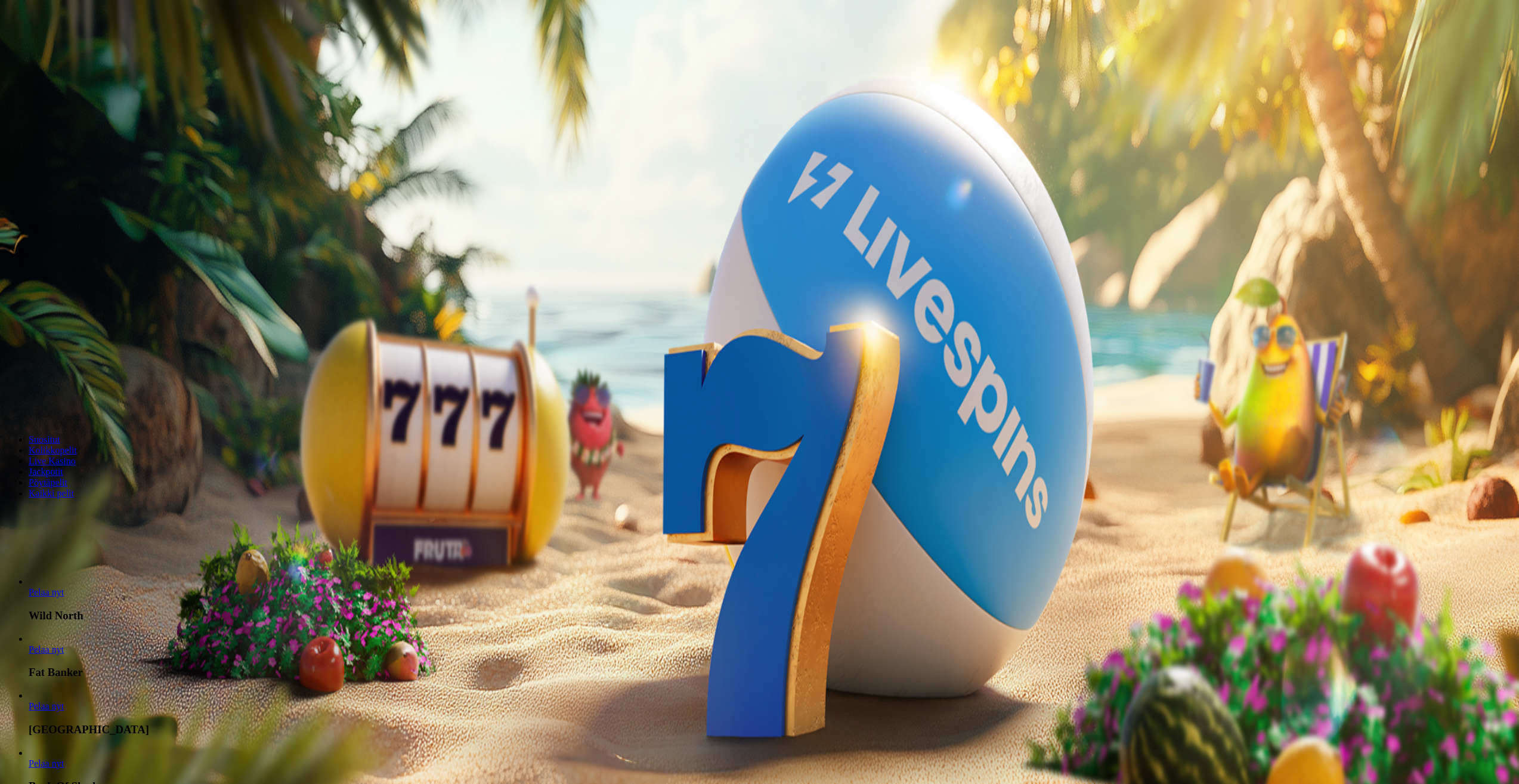
click at [68, 401] on button "Talleta ja pelaa" at bounding box center [36, 407] width 63 height 13
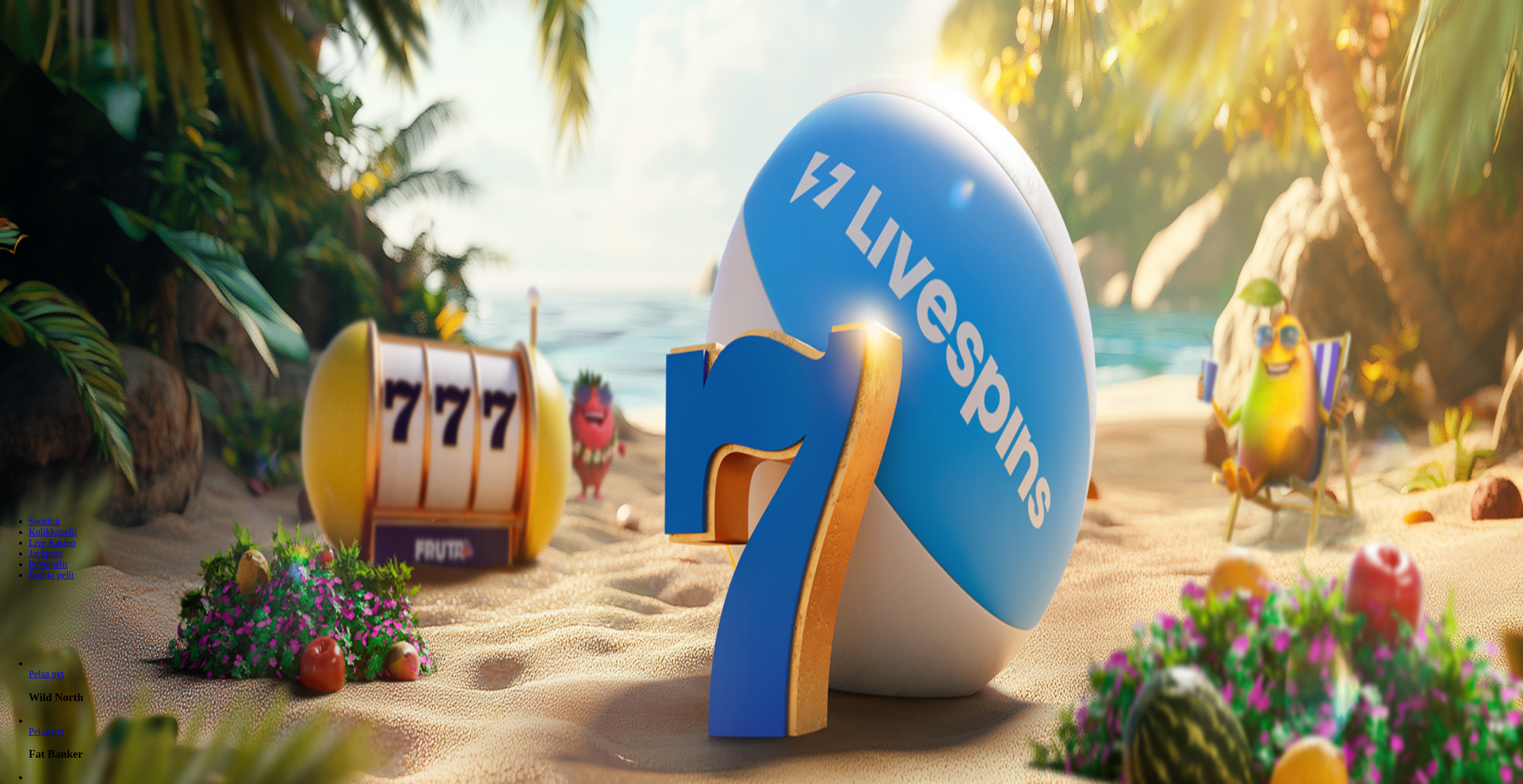
click at [499, 321] on div at bounding box center [762, 321] width 1514 height 0
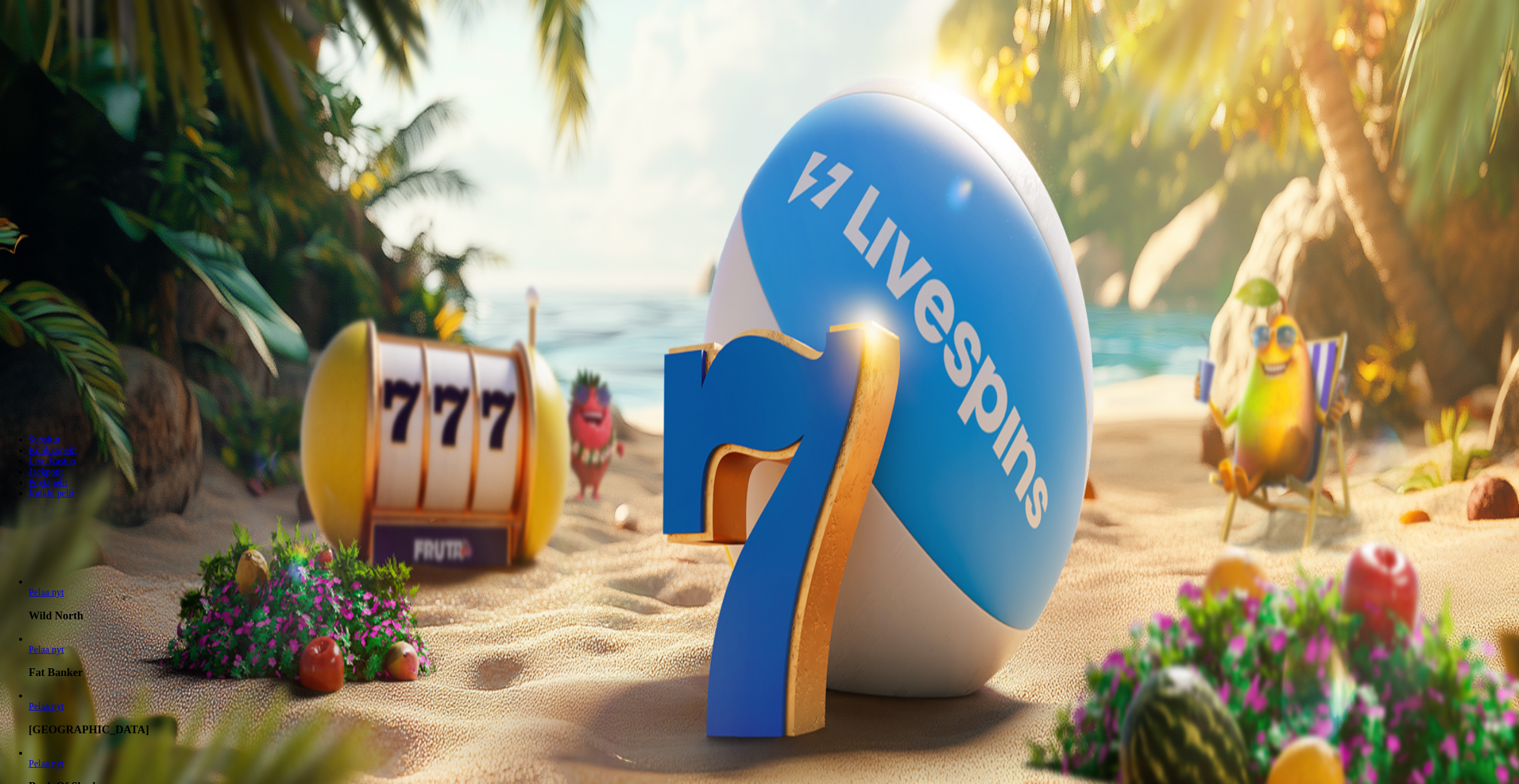
click at [213, 120] on img "Primary" at bounding box center [234, 118] width 41 height 41
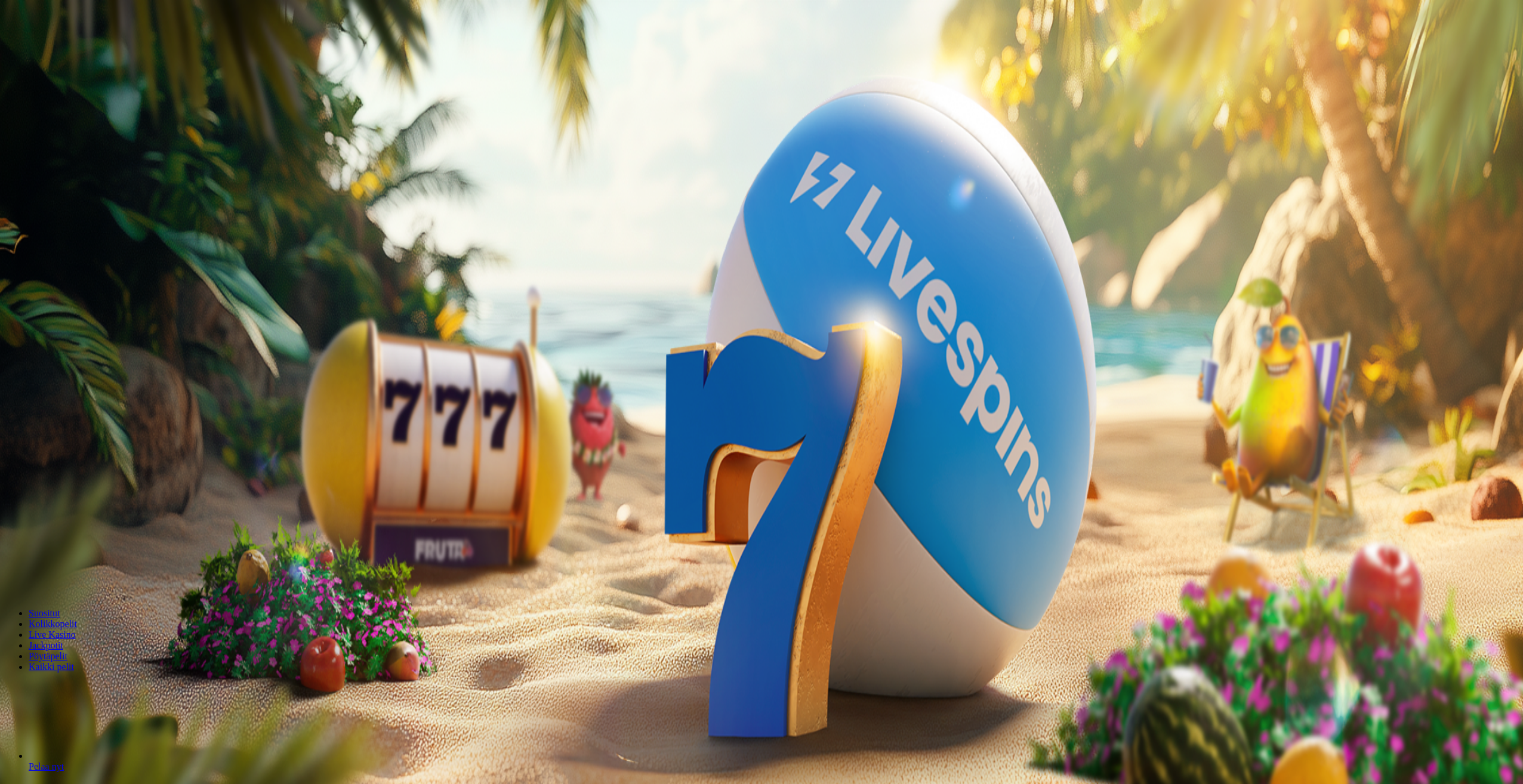
click at [369, 412] on div at bounding box center [762, 412] width 1514 height 0
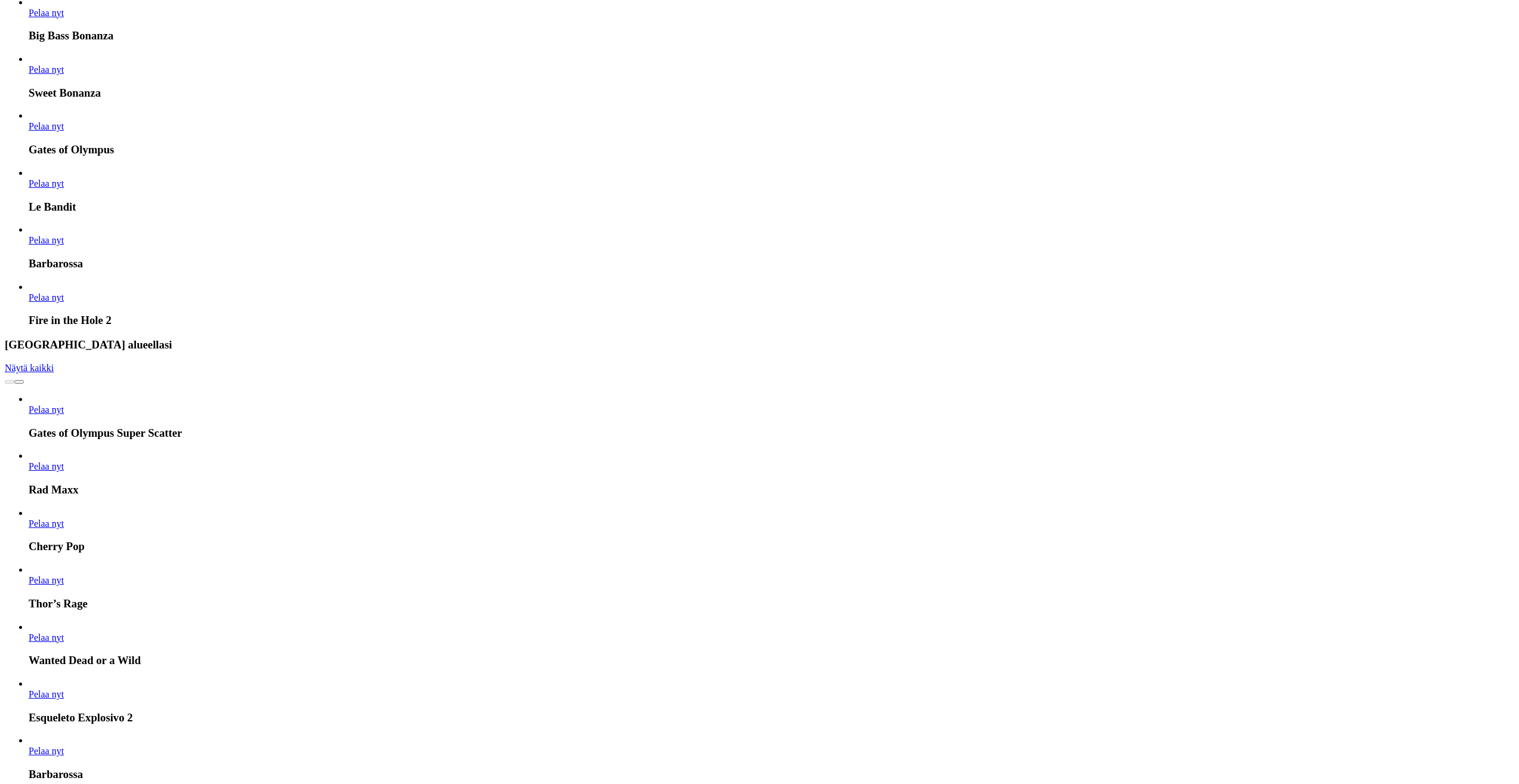
scroll to position [954, 0]
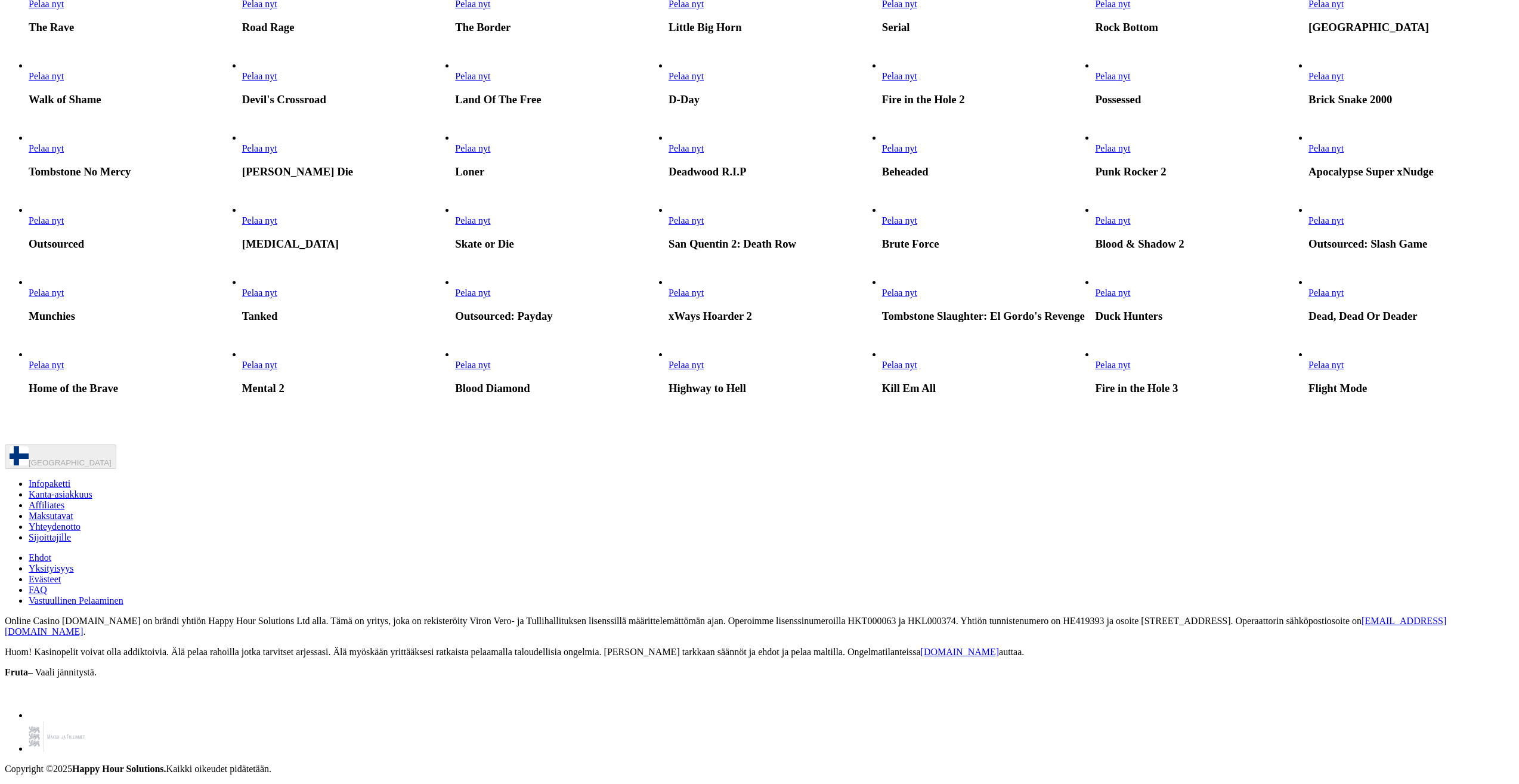
scroll to position [3161, 0]
click at [1130, 298] on link "Pelaa nyt" at bounding box center [1113, 293] width 36 height 10
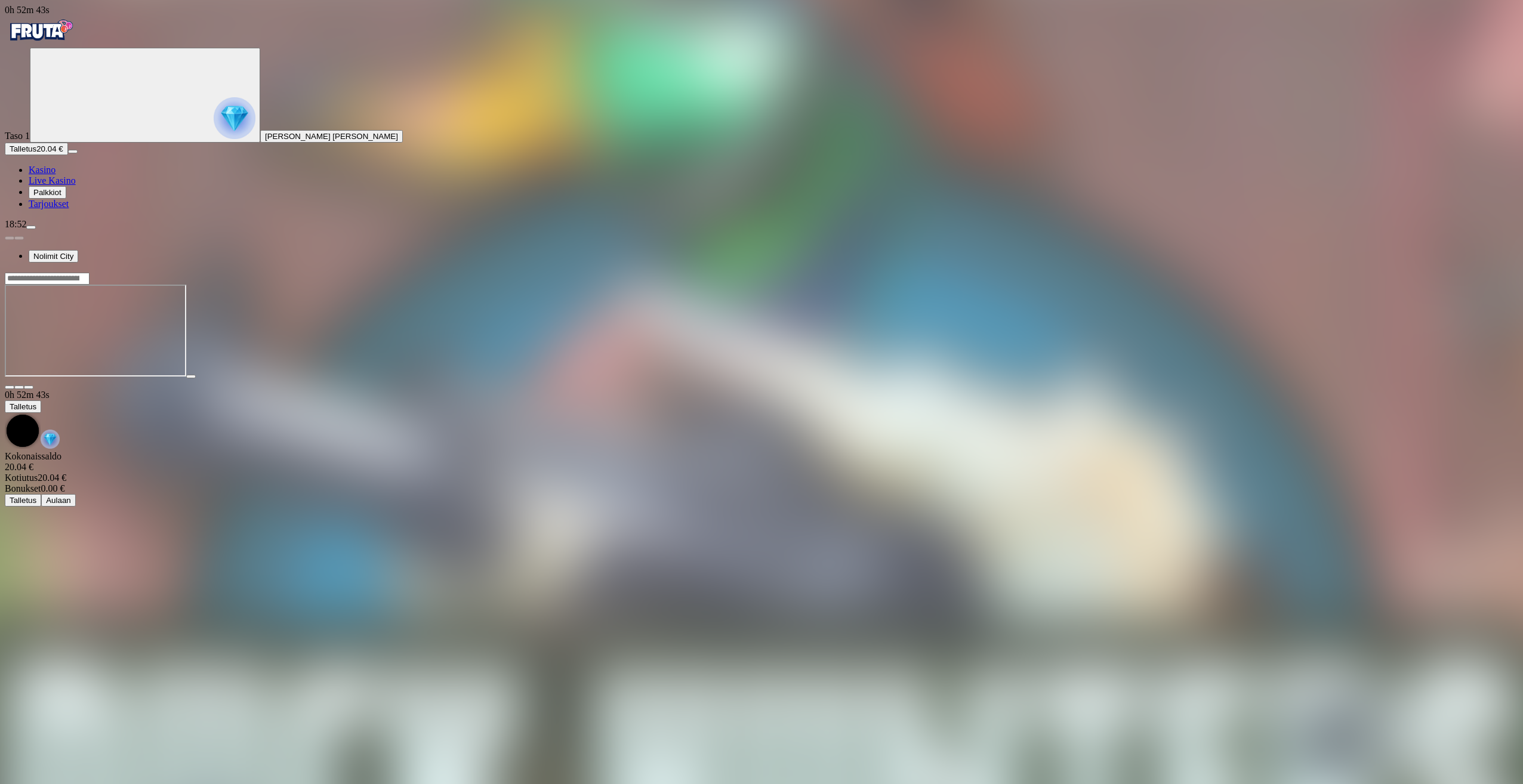
click at [58, 185] on span "Live Kasino" at bounding box center [53, 180] width 47 height 10
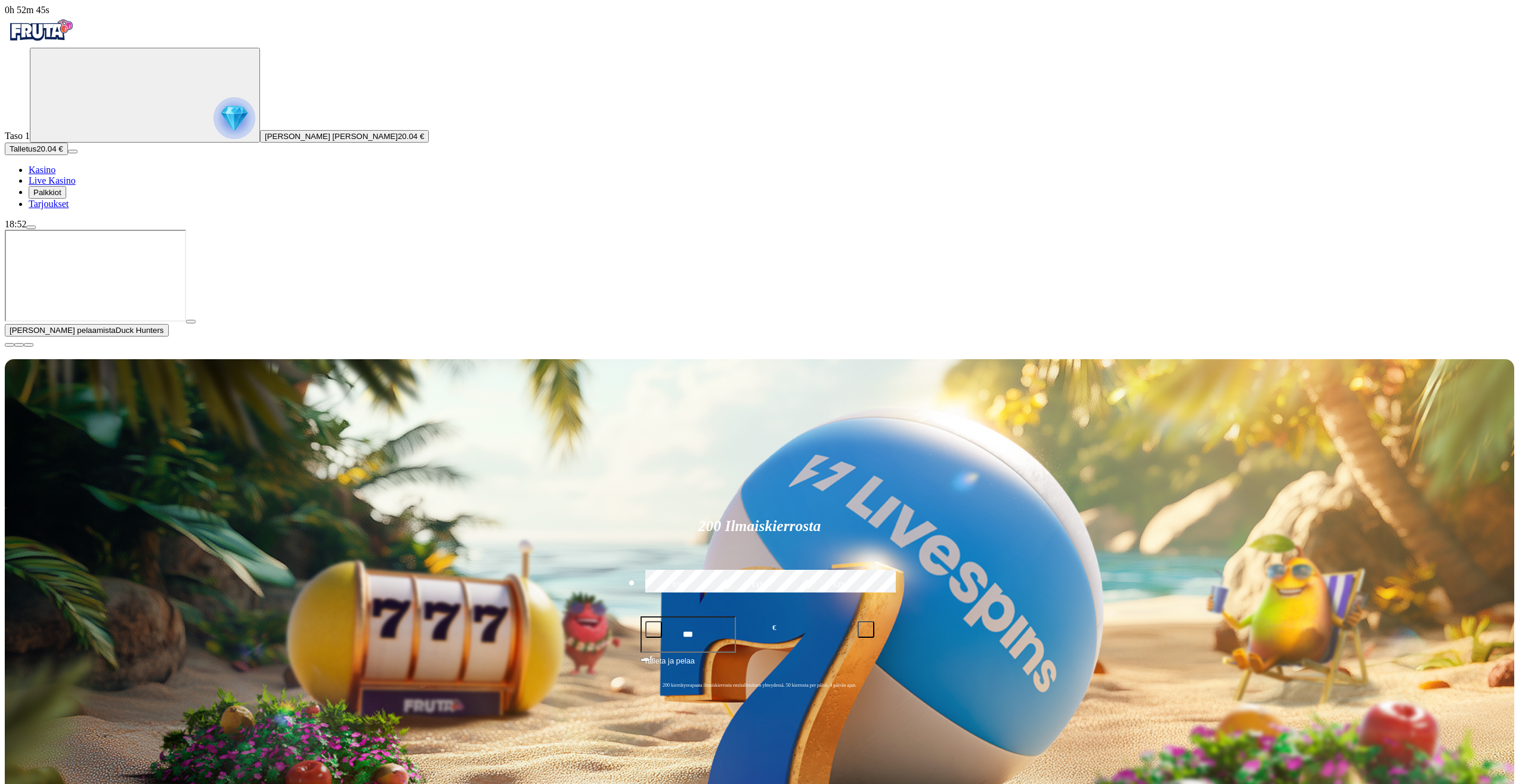
click at [9, 345] on span "close icon" at bounding box center [9, 345] width 0 height 0
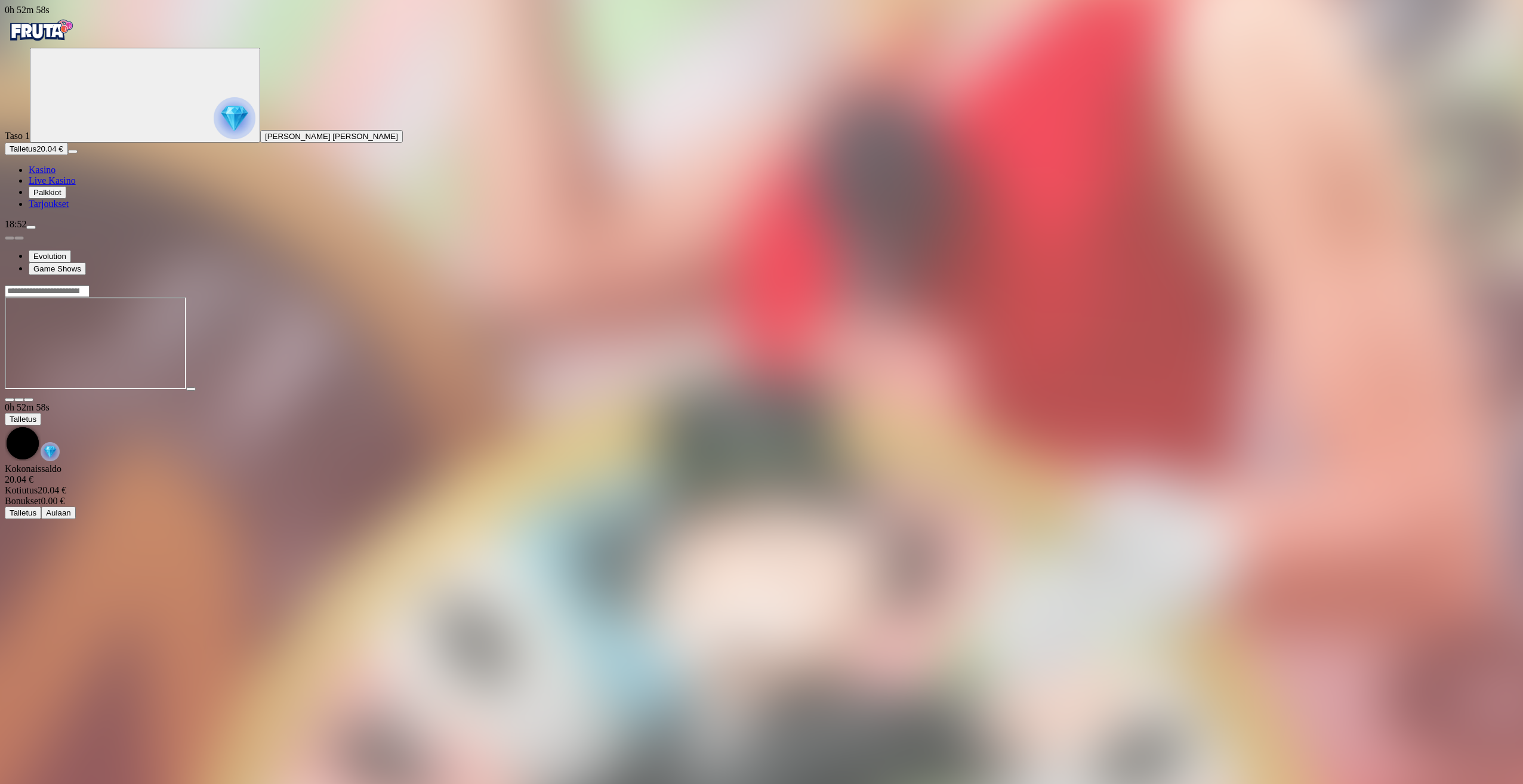
click at [74, 185] on span "Live Kasino" at bounding box center [53, 180] width 47 height 10
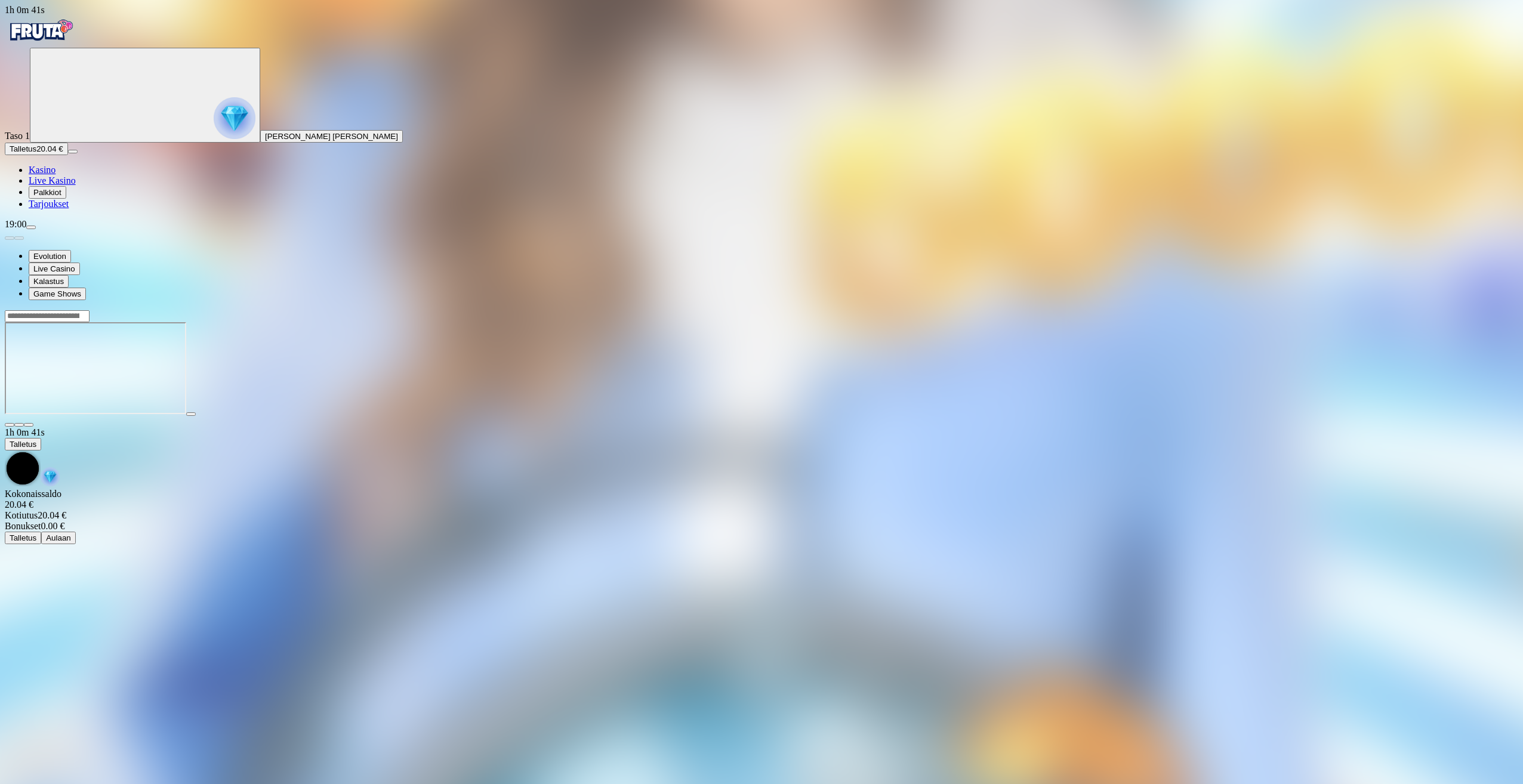
click at [9, 425] on span "close icon" at bounding box center [9, 425] width 0 height 0
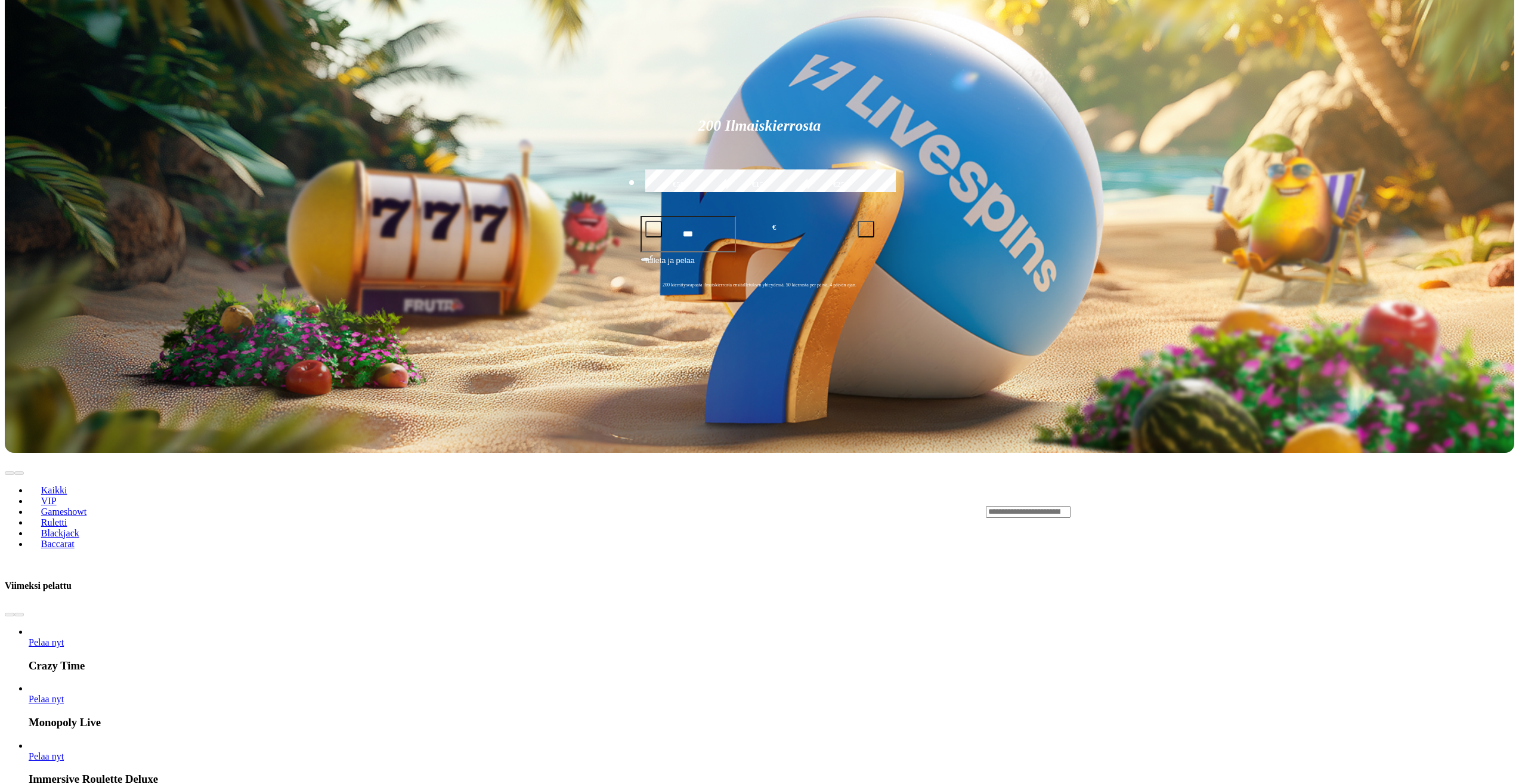
scroll to position [298, 0]
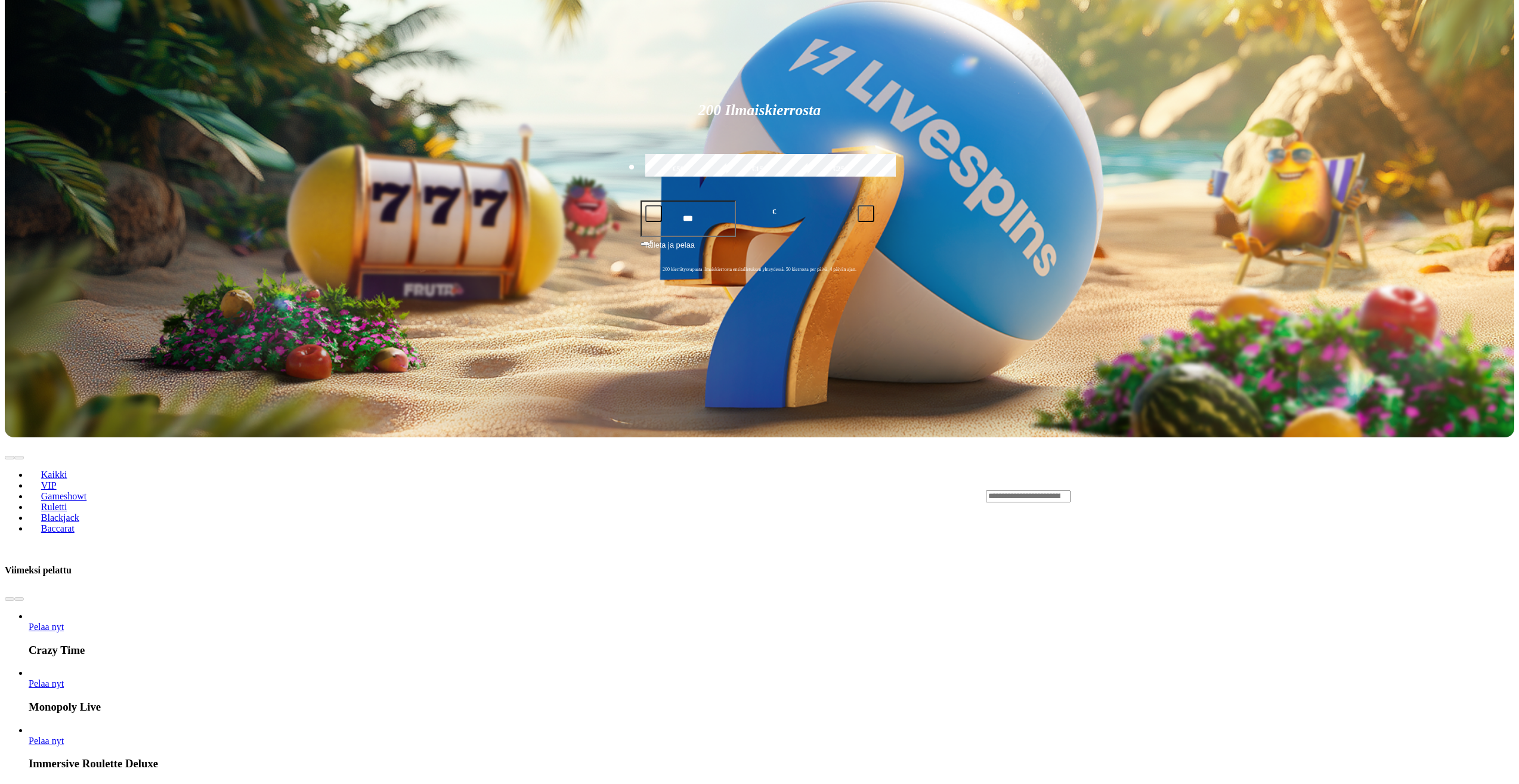
click at [64, 736] on span "Pelaa nyt" at bounding box center [47, 741] width 36 height 10
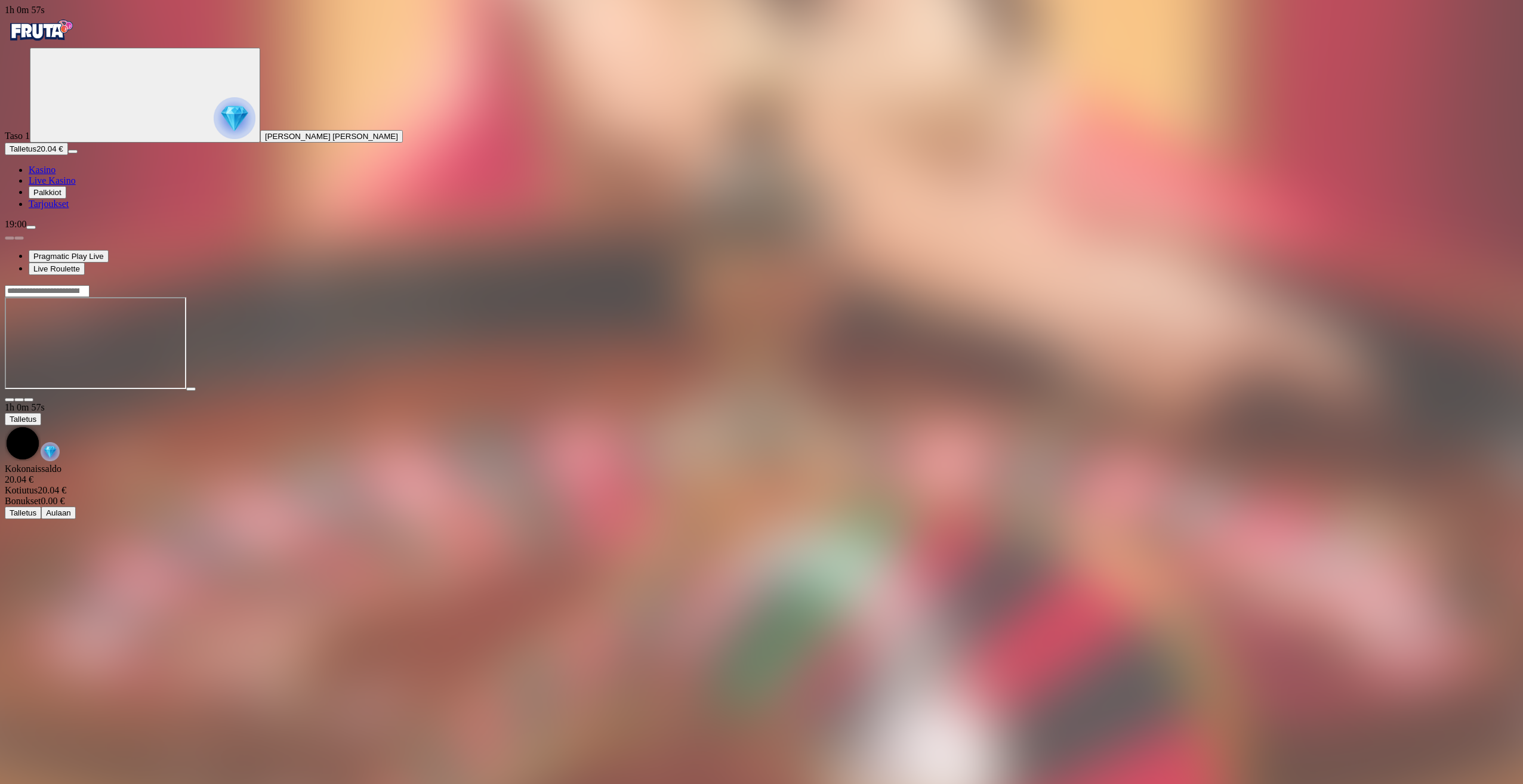
click at [9, 400] on span "close icon" at bounding box center [9, 400] width 0 height 0
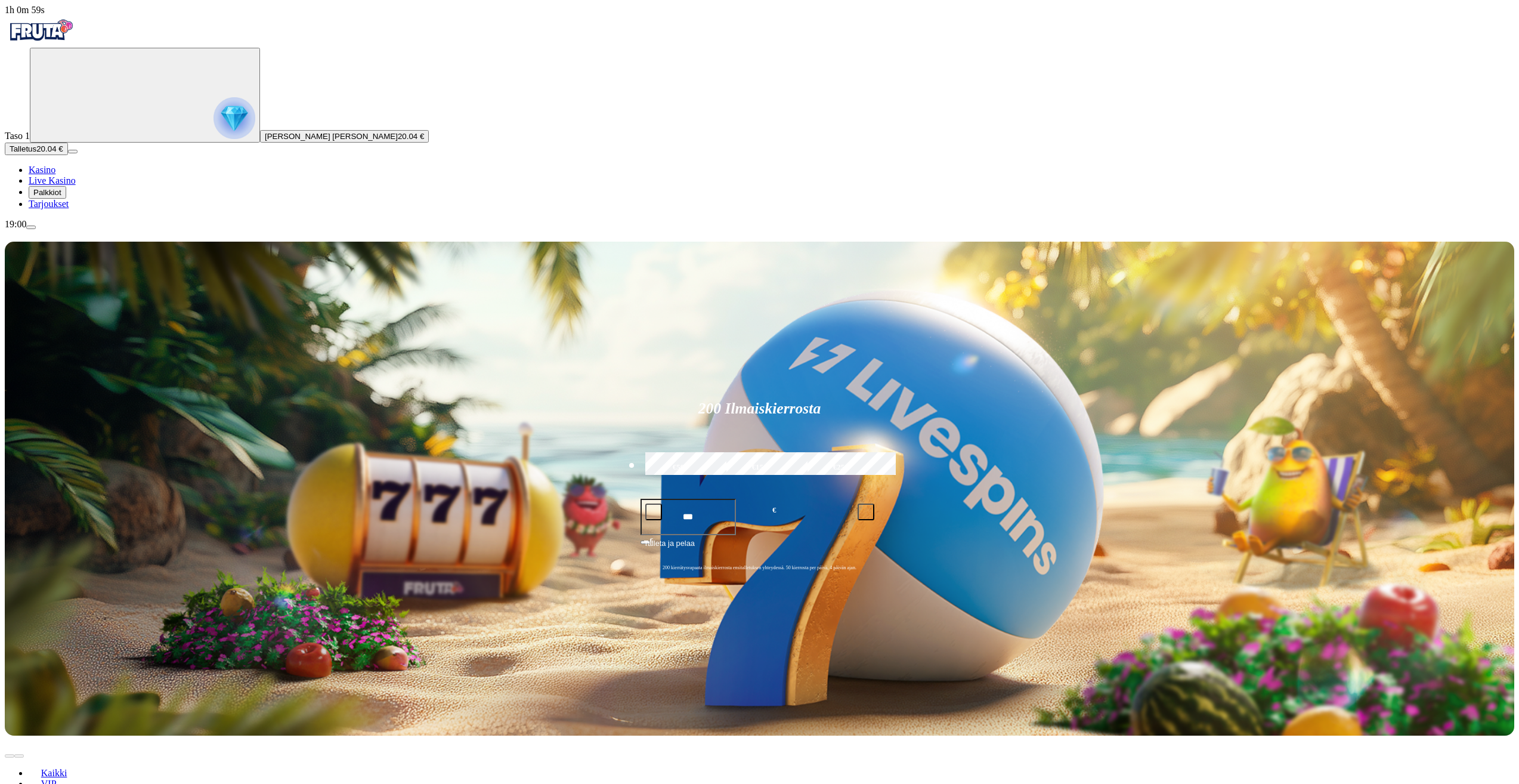
click at [56, 209] on span "Tarjoukset" at bounding box center [48, 204] width 40 height 10
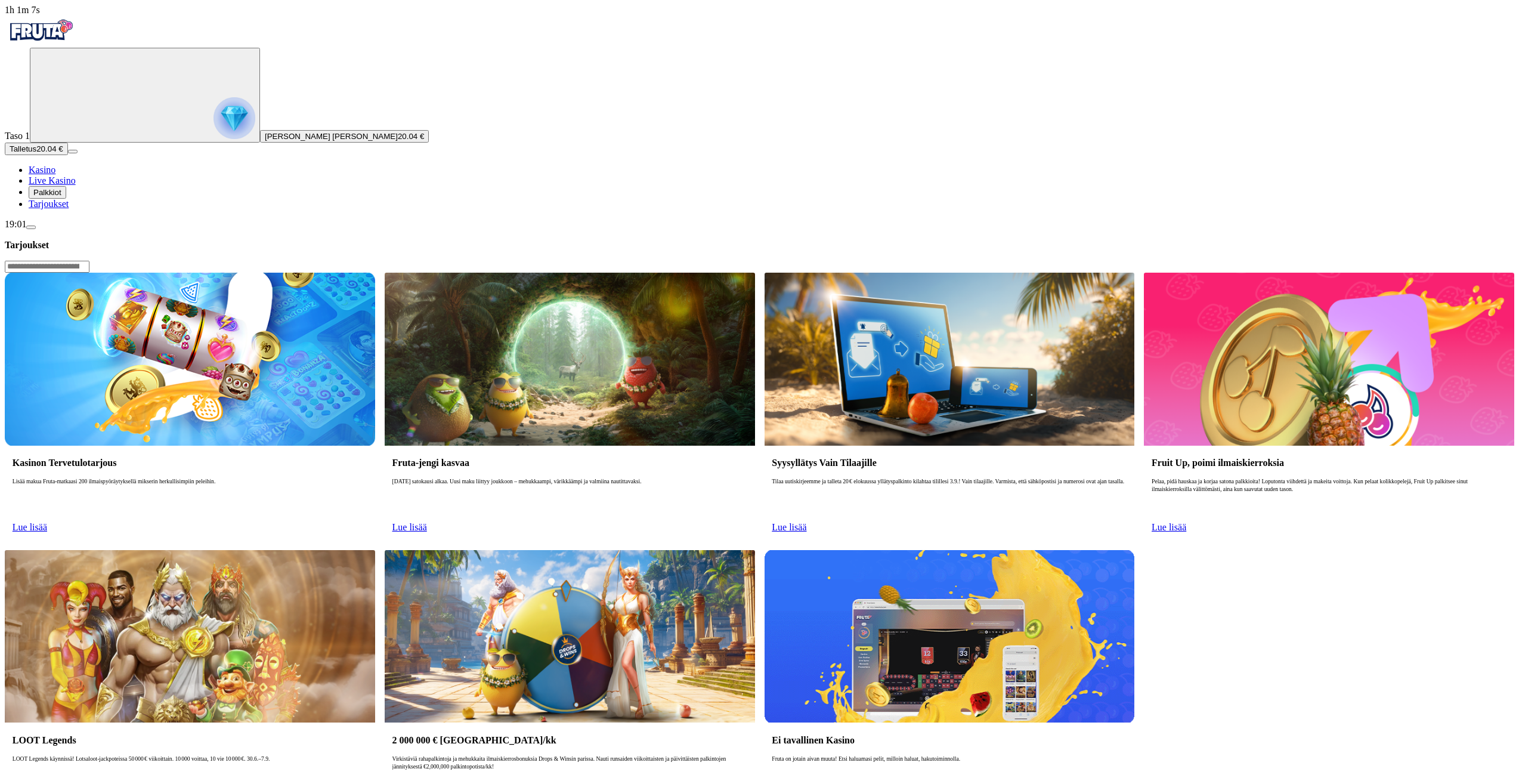
click at [62, 196] on span "Palkkiot" at bounding box center [47, 192] width 28 height 9
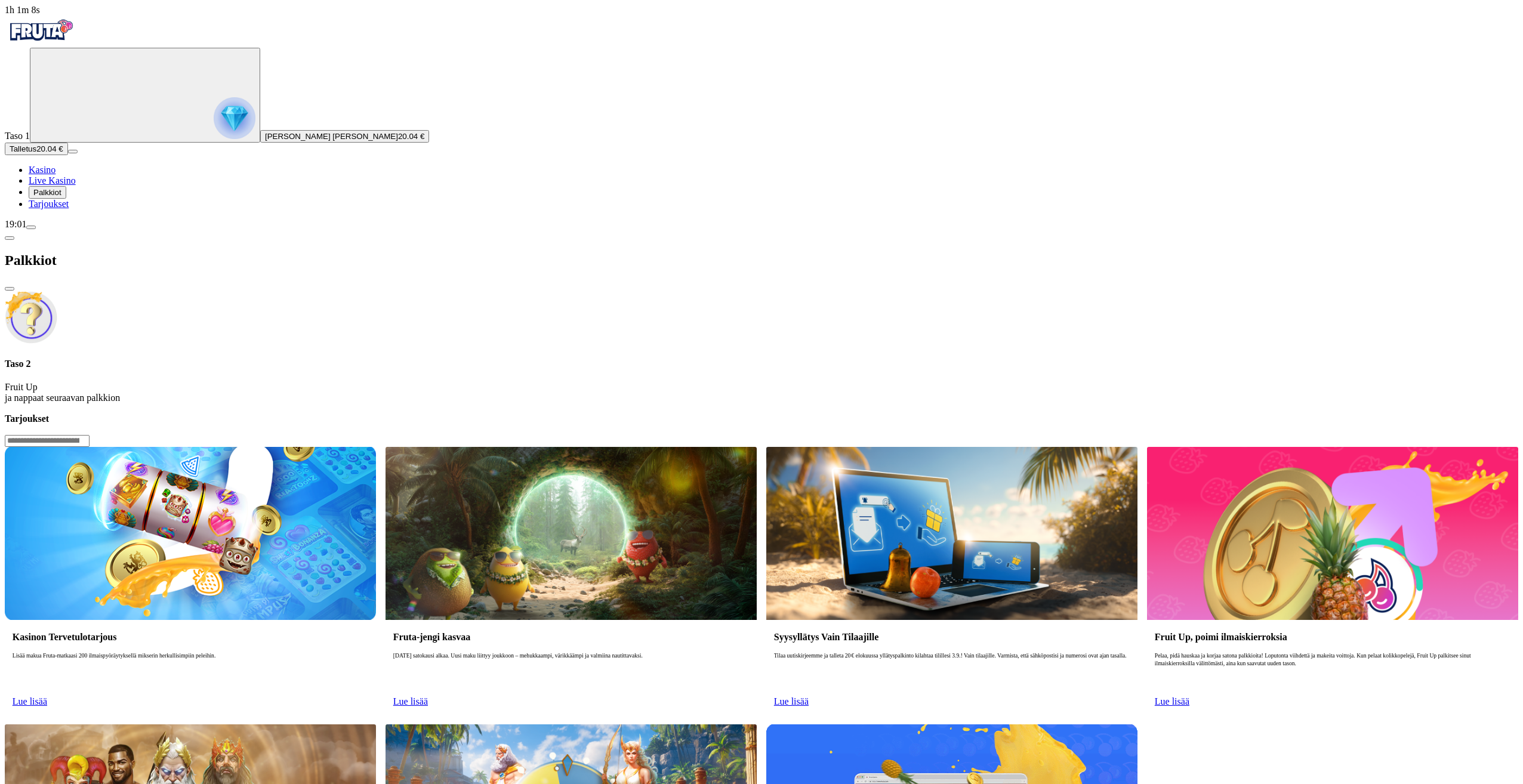
click at [65, 185] on span "Live Kasino" at bounding box center [53, 180] width 47 height 10
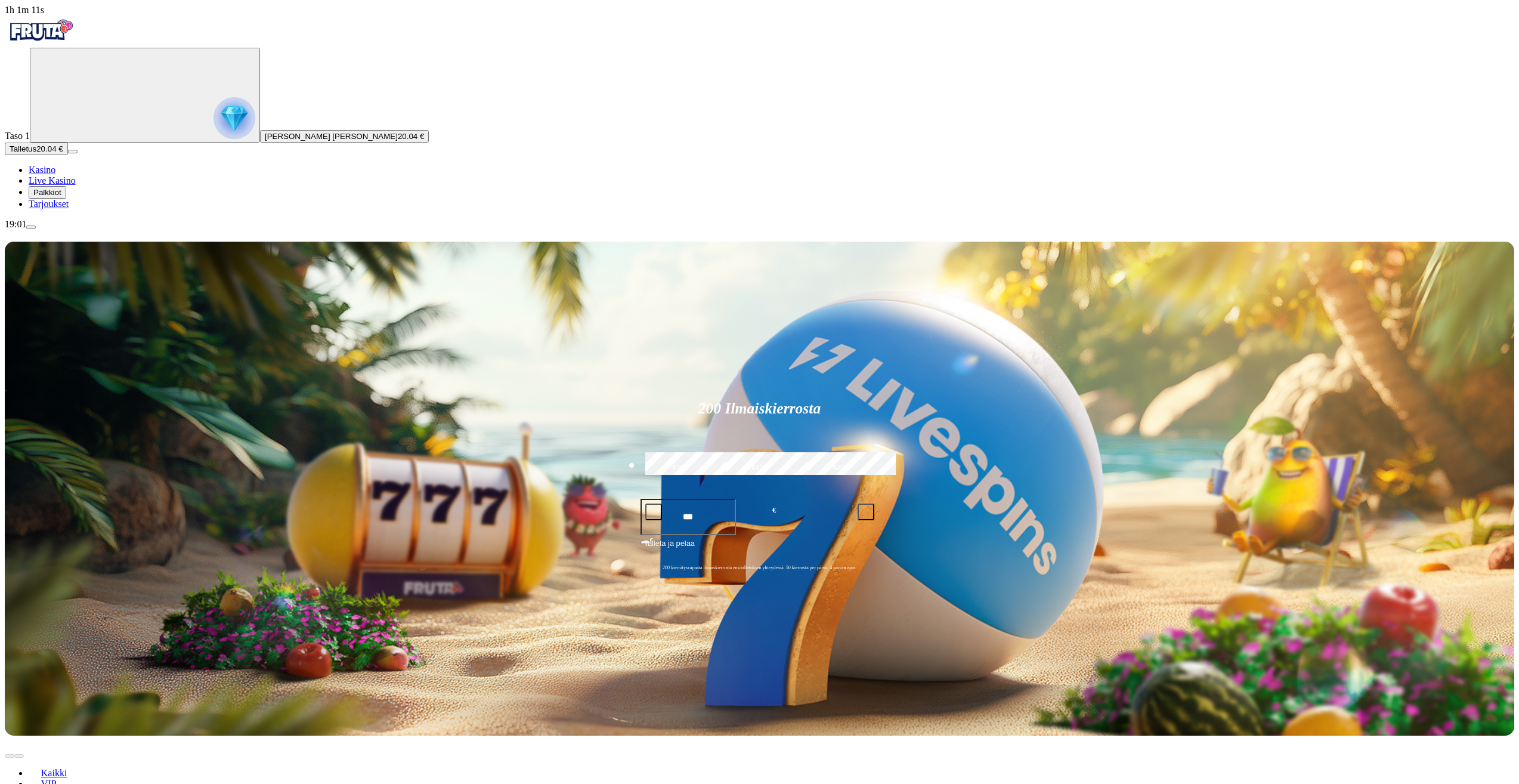
click at [69, 774] on link "VIP" at bounding box center [48, 782] width 40 height 18
